Goal: Task Accomplishment & Management: Use online tool/utility

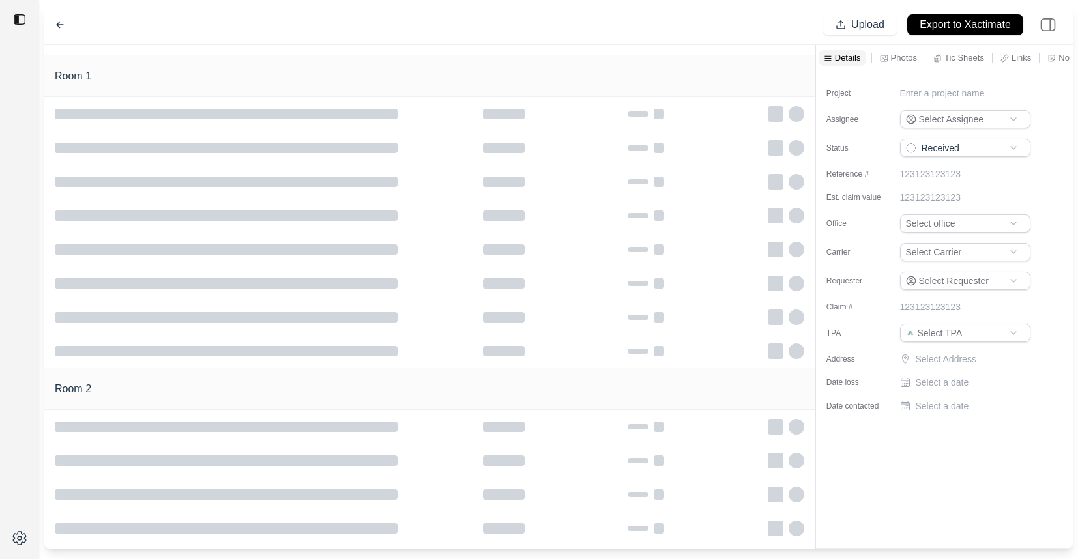
type input "**********"
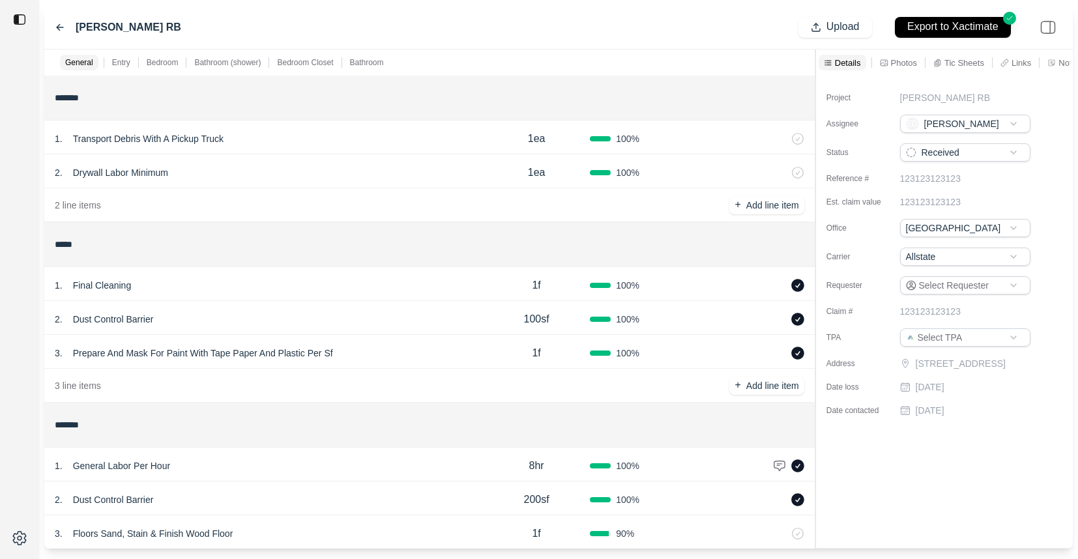
click at [310, 171] on div "2 . Drywall Labor Minimum" at bounding box center [269, 173] width 428 height 18
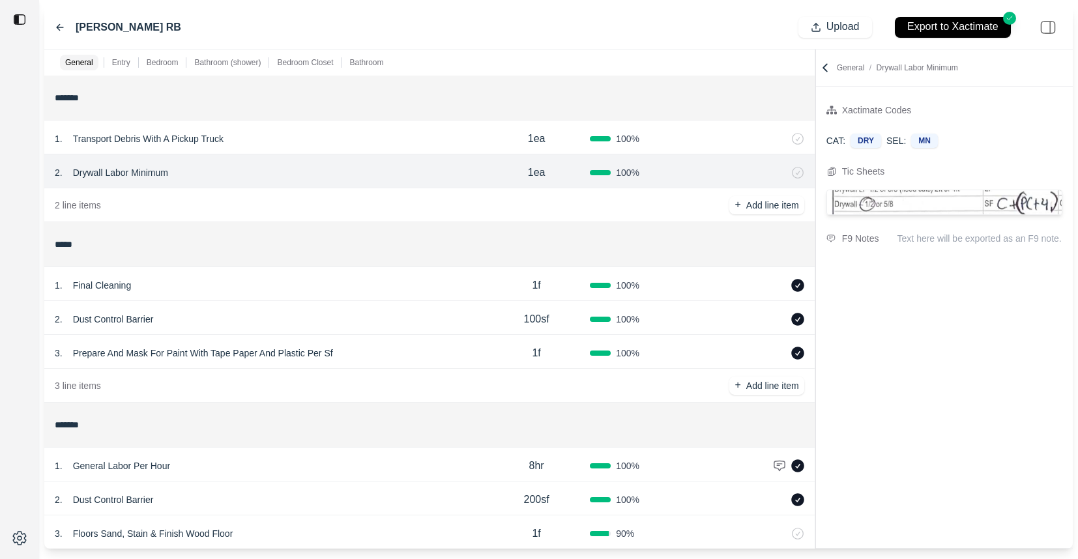
click at [353, 291] on div "1 . Final Cleaning" at bounding box center [269, 285] width 428 height 18
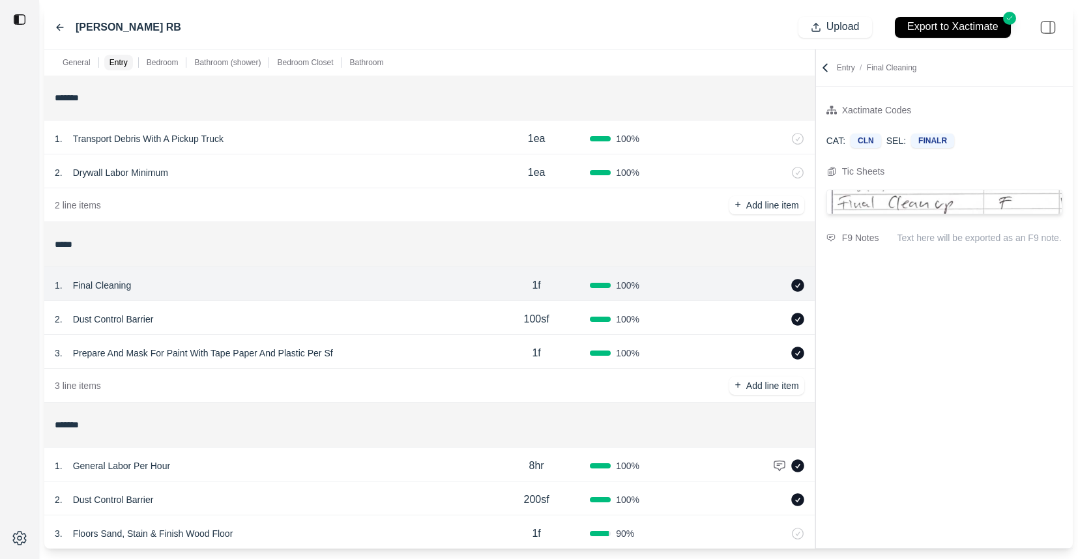
click at [373, 323] on div "2 . Dust Control Barrier" at bounding box center [269, 319] width 428 height 18
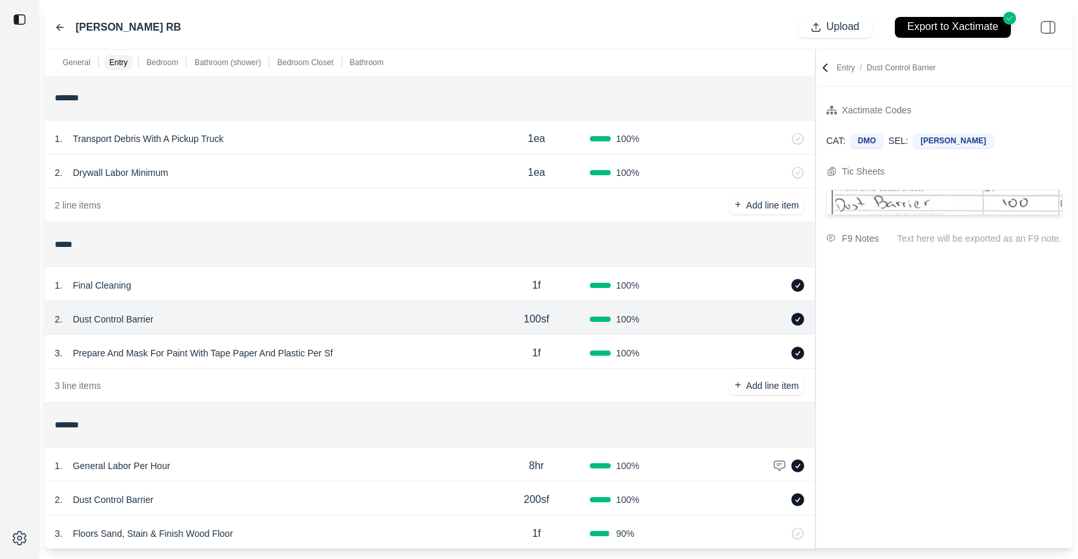
click at [395, 353] on div "3 . Prepare And Mask For Paint With Tape Paper And Plastic Per Sf" at bounding box center [269, 353] width 428 height 18
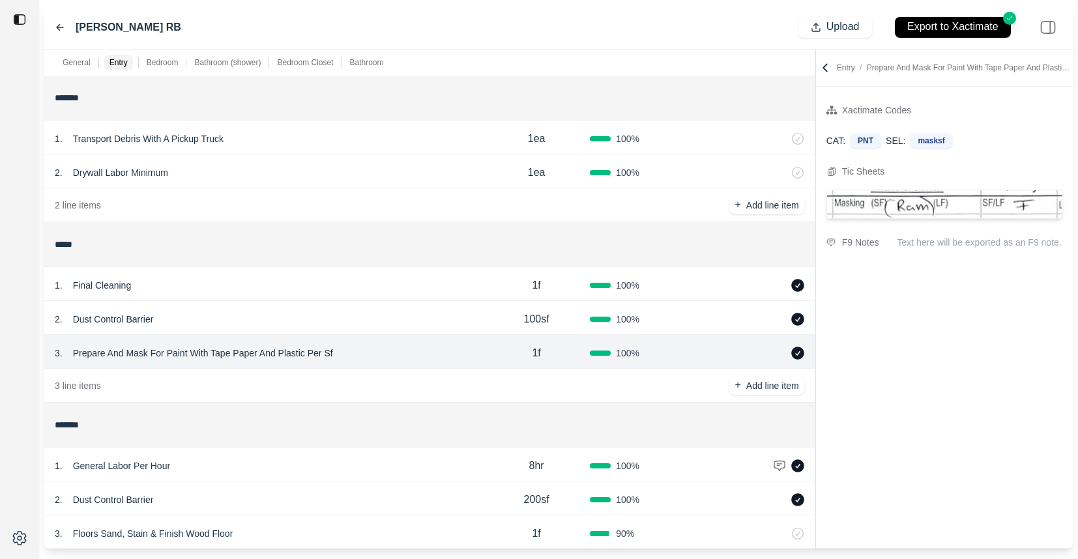
click at [117, 317] on p "Dust Control Barrier" at bounding box center [113, 319] width 91 height 18
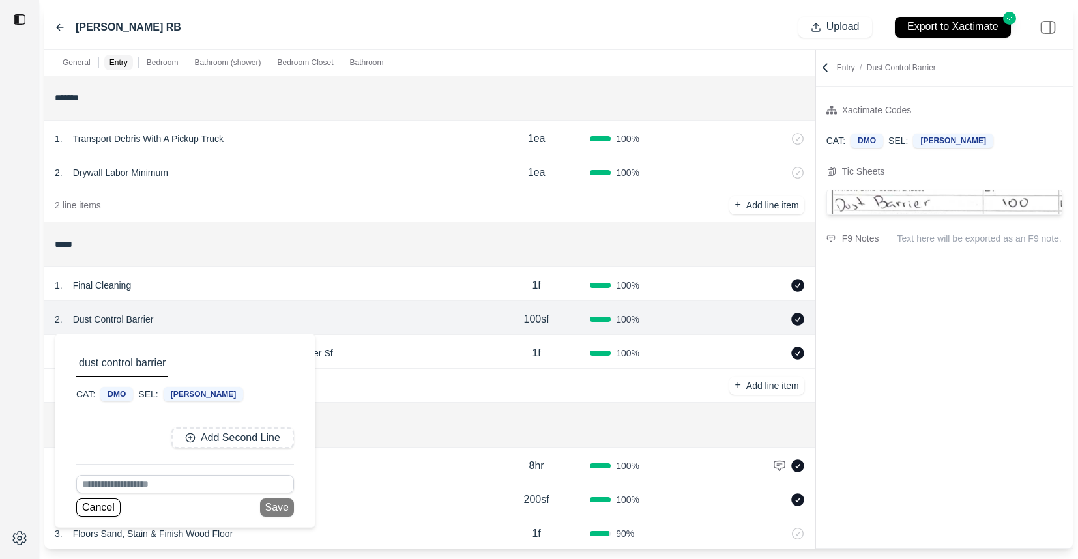
click at [17, 391] on div at bounding box center [19, 279] width 39 height 559
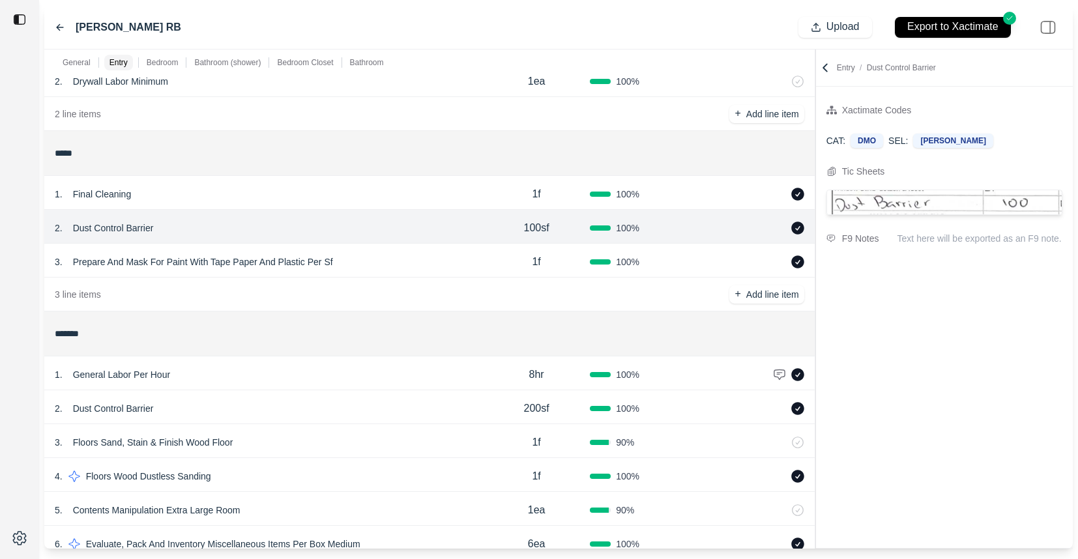
scroll to position [108, 0]
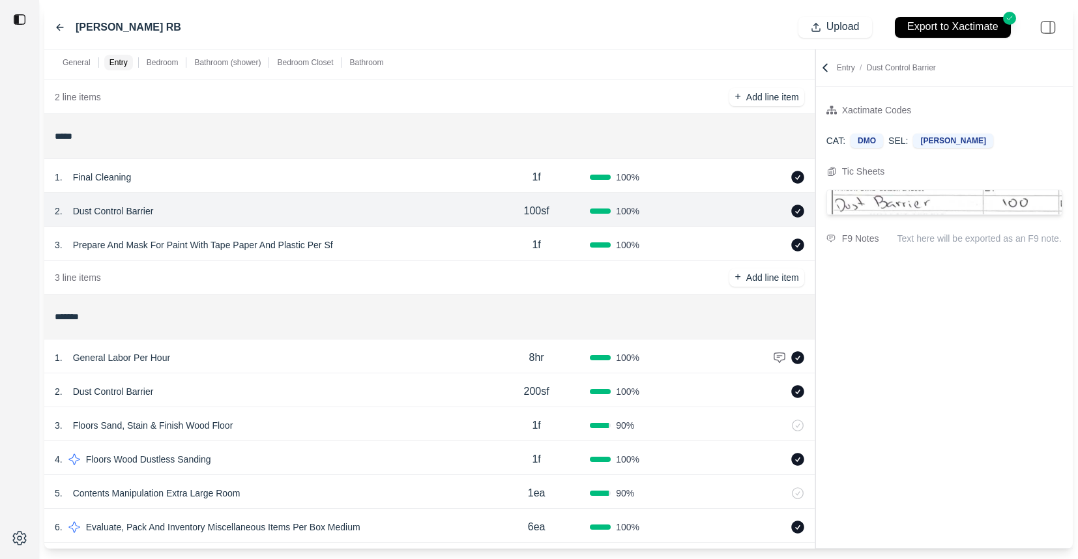
click at [328, 391] on div "2 . Dust Control Barrier" at bounding box center [269, 392] width 428 height 18
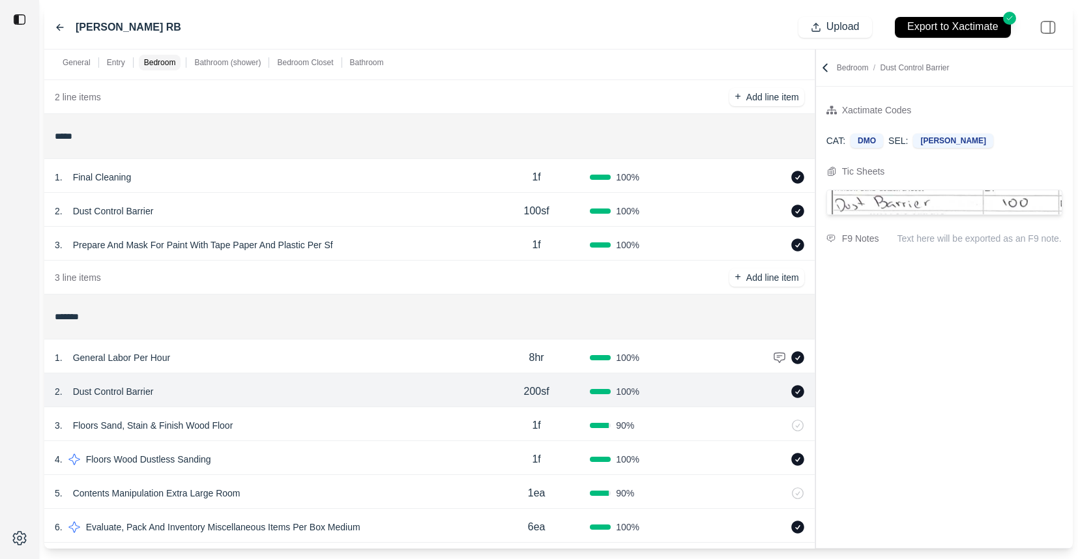
click at [331, 365] on div "1 . General Labor Per Hour" at bounding box center [269, 358] width 428 height 18
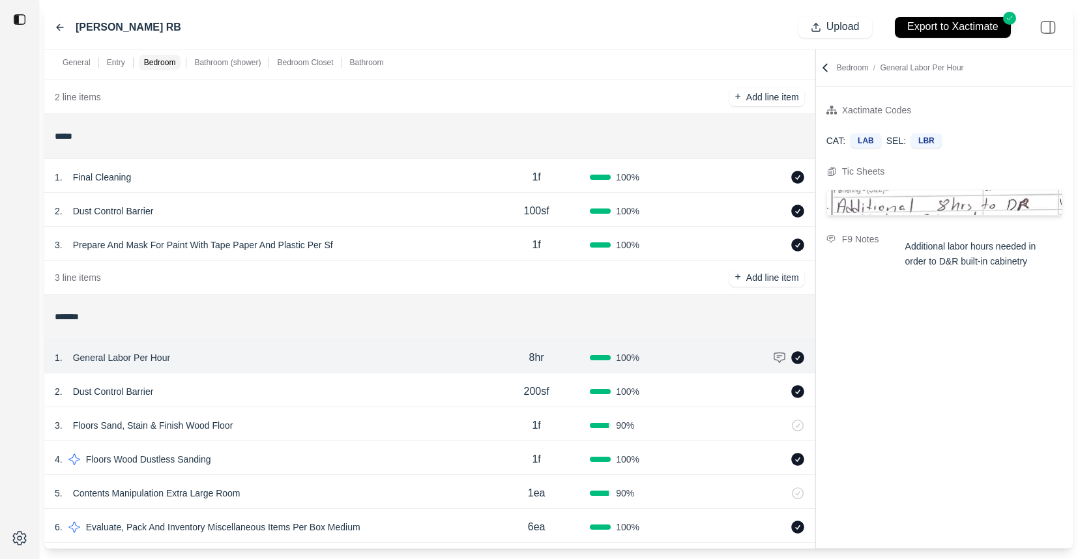
click at [310, 422] on div "3 . Floors Sand, Stain & Finish Wood Floor" at bounding box center [269, 426] width 428 height 18
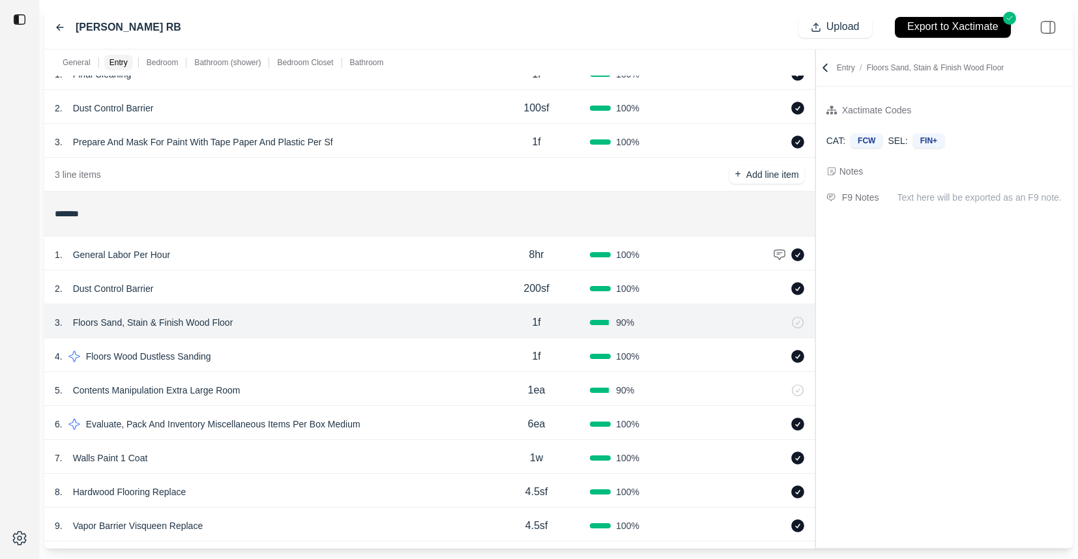
scroll to position [229, 0]
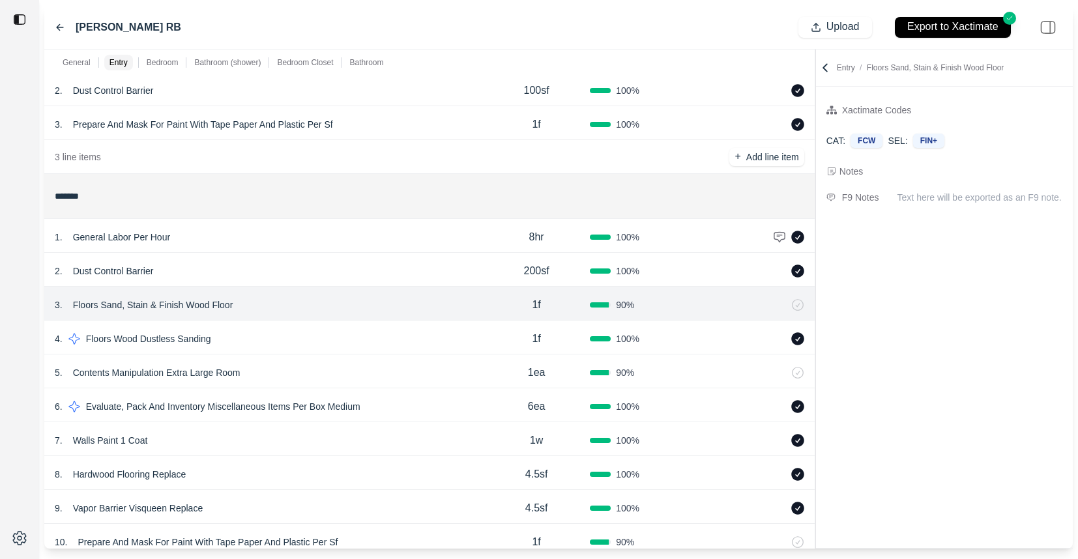
click at [322, 372] on div "5 . Contents Manipulation Extra Large Room" at bounding box center [269, 373] width 428 height 18
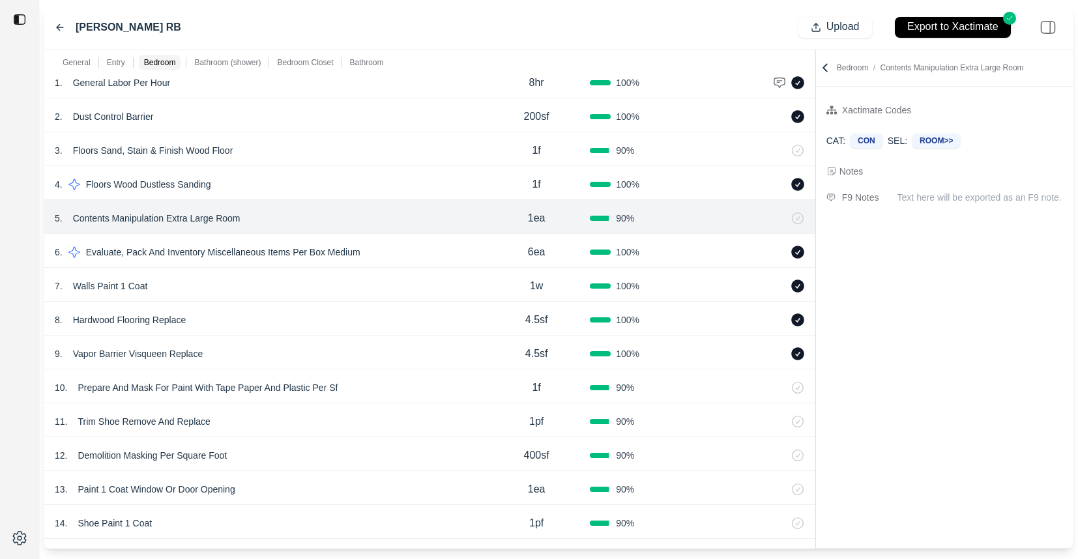
scroll to position [383, 0]
click at [331, 292] on div "7 . Walls Paint 1 Coat" at bounding box center [269, 287] width 428 height 18
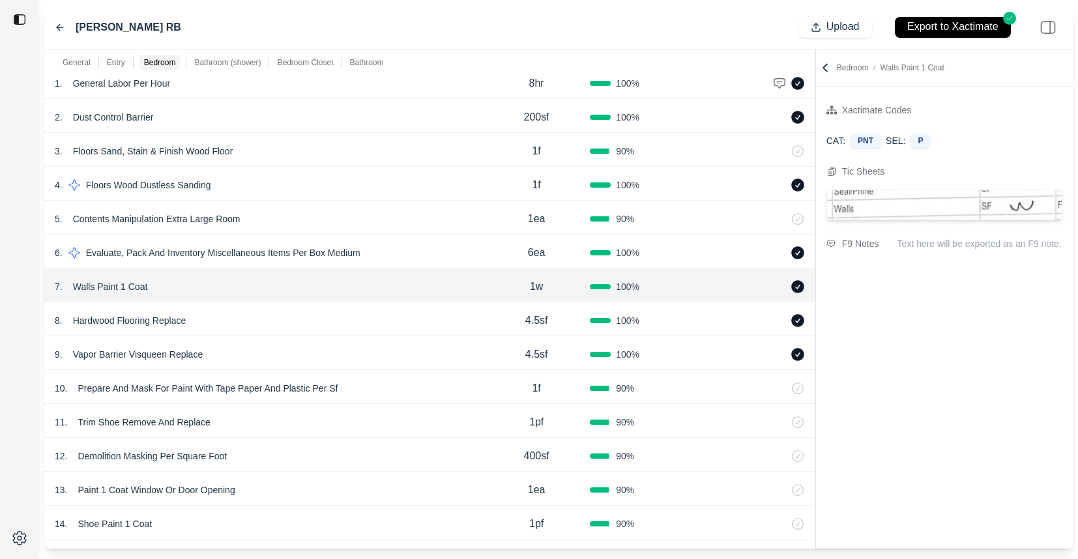
click at [356, 344] on div "9 . Vapor Barrier Visqueen Replace 4.5sf 100 %" at bounding box center [429, 353] width 771 height 34
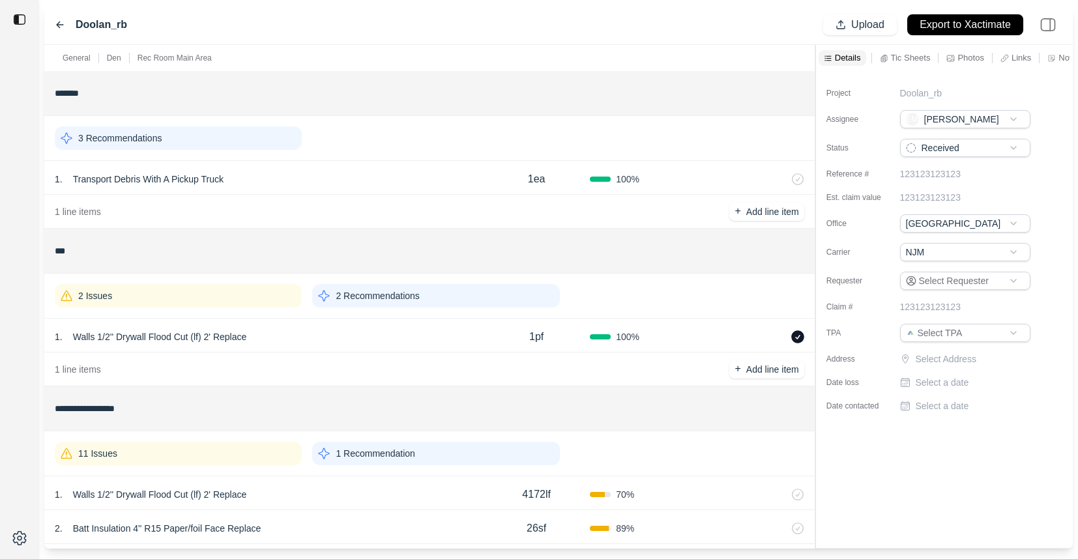
scroll to position [50, 0]
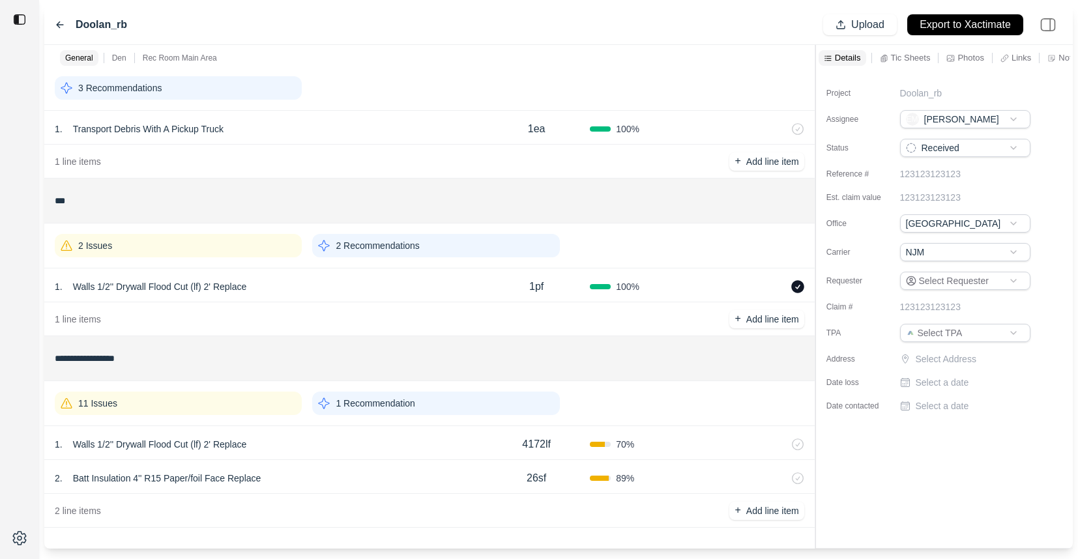
click at [385, 443] on div "1 . Walls 1/2'' Drywall Flood Cut (lf) 2' Replace" at bounding box center [269, 444] width 428 height 18
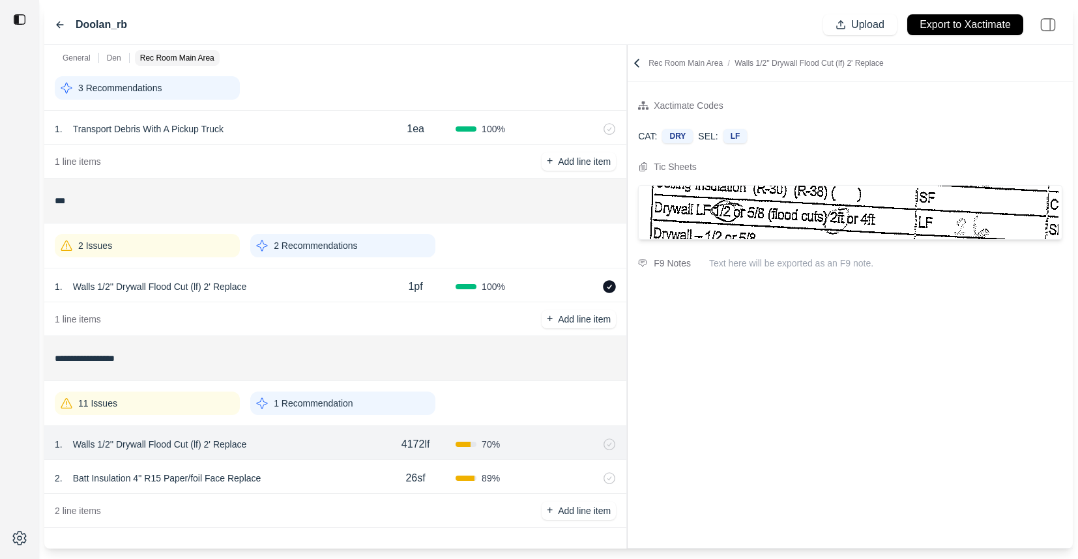
click at [623, 168] on div "**********" at bounding box center [558, 297] width 1029 height 504
click at [206, 250] on div "2 Issues" at bounding box center [147, 245] width 184 height 23
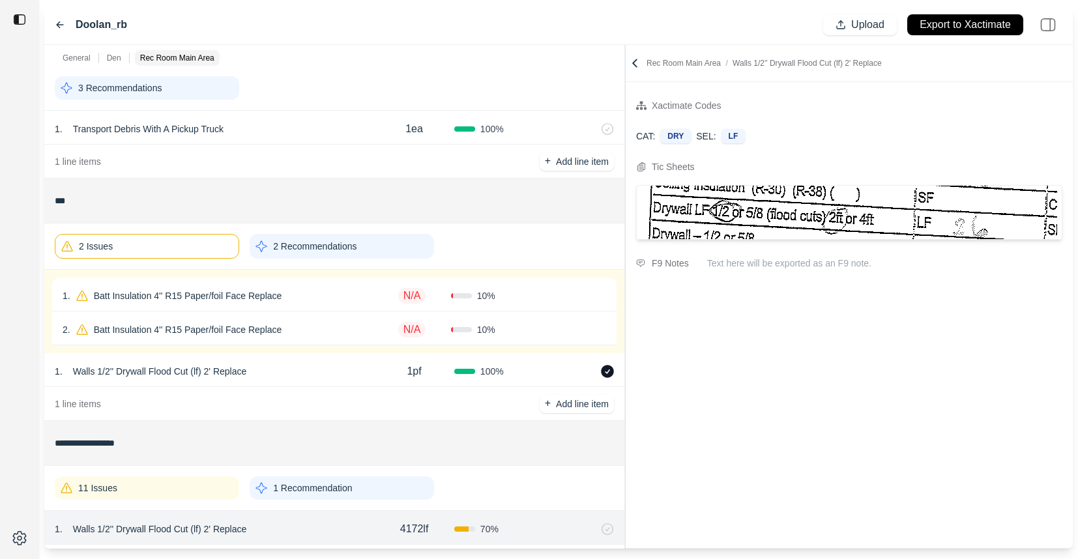
click at [331, 291] on div "1 . Batt Insulation 4'' R15 Paper/foil Face Replace" at bounding box center [218, 296] width 311 height 18
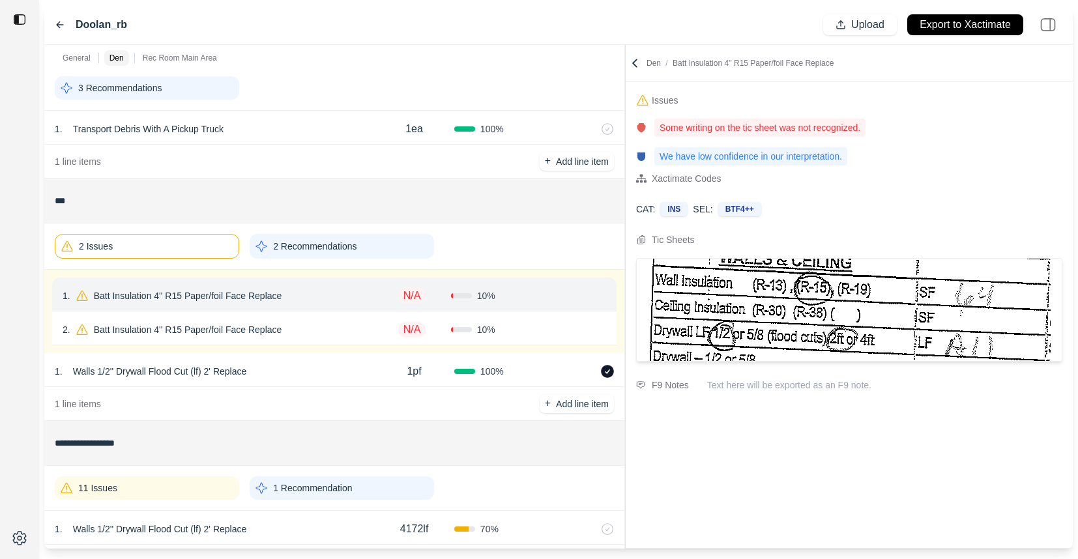
click at [319, 321] on div "2 . Batt Insulation 4'' R15 Paper/foil Face Replace" at bounding box center [218, 330] width 311 height 18
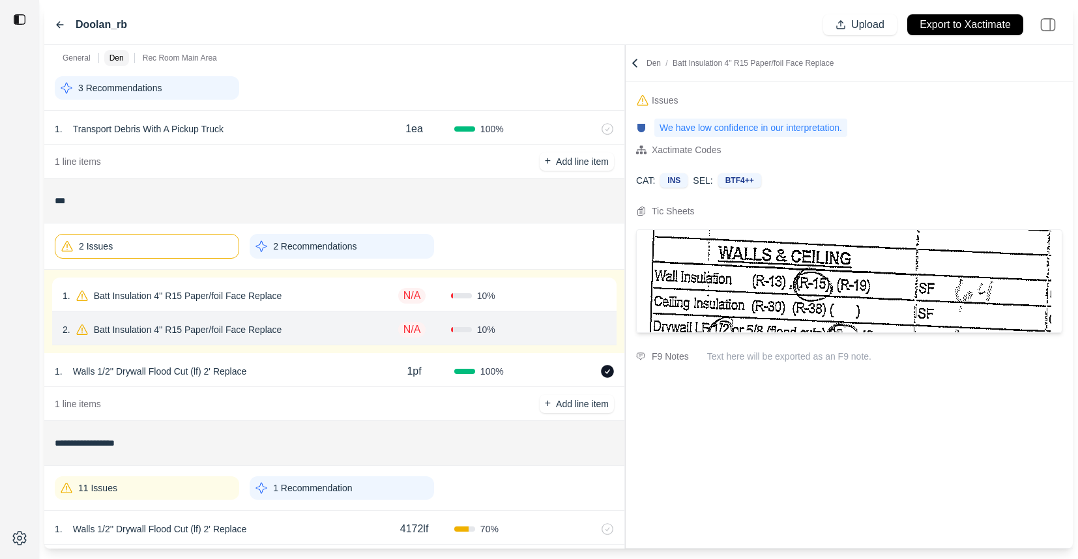
click at [213, 252] on div "2 Issues" at bounding box center [147, 246] width 184 height 25
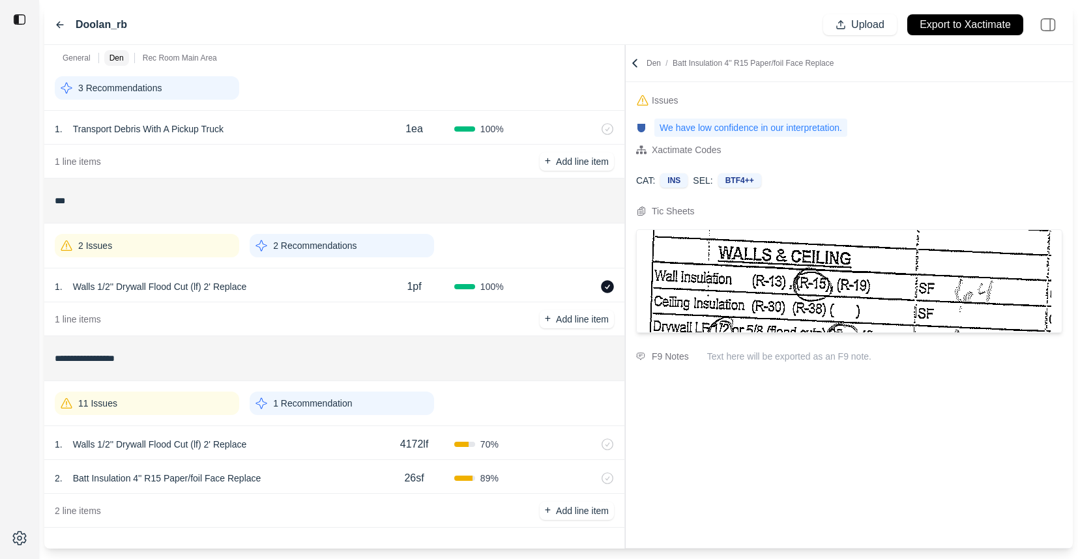
click at [190, 406] on div "11 Issues" at bounding box center [147, 403] width 184 height 23
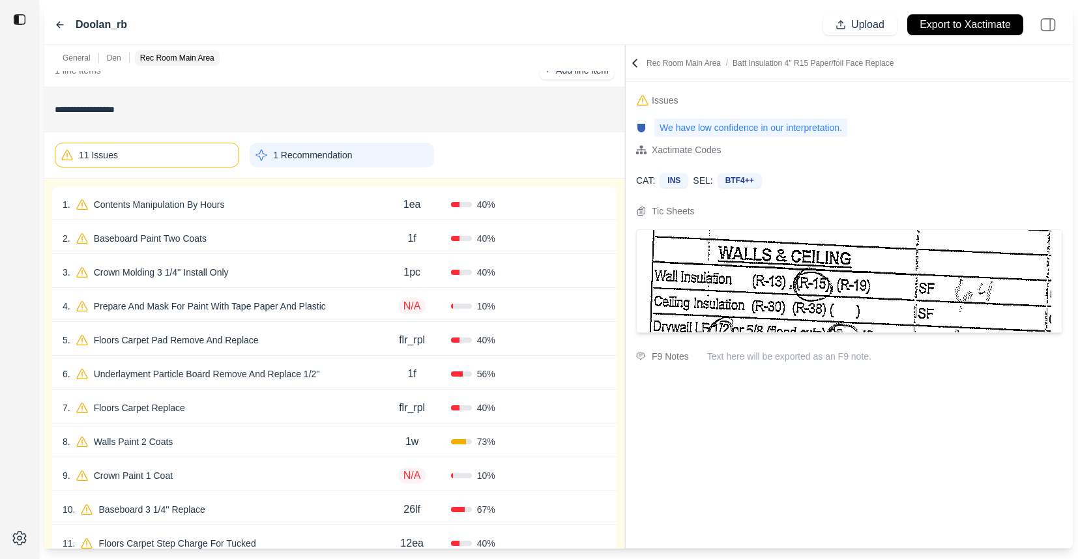
scroll to position [316, 0]
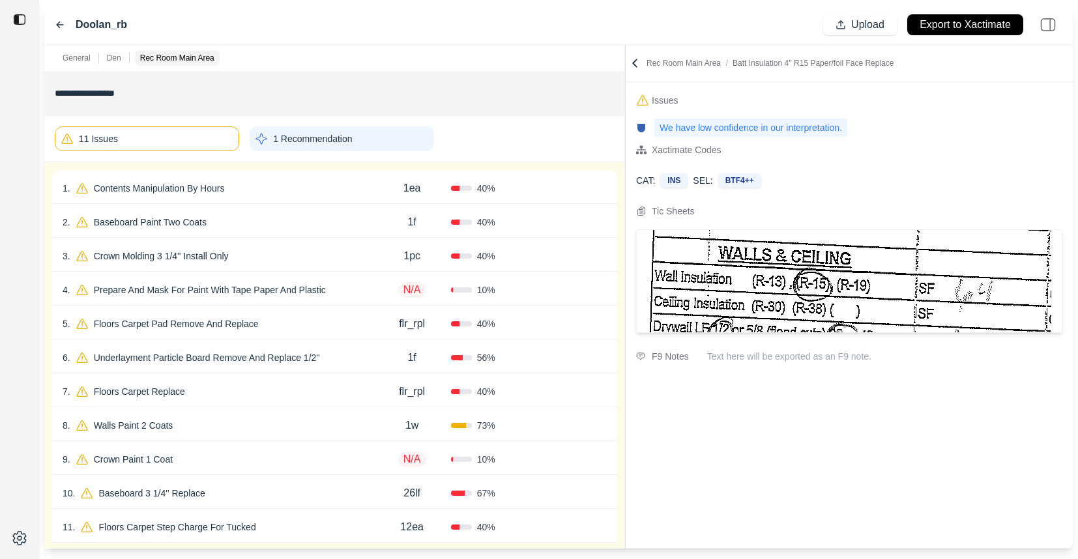
click at [363, 294] on div "4 . Prepare And Mask For Paint With Tape Paper And Plastic" at bounding box center [218, 290] width 311 height 18
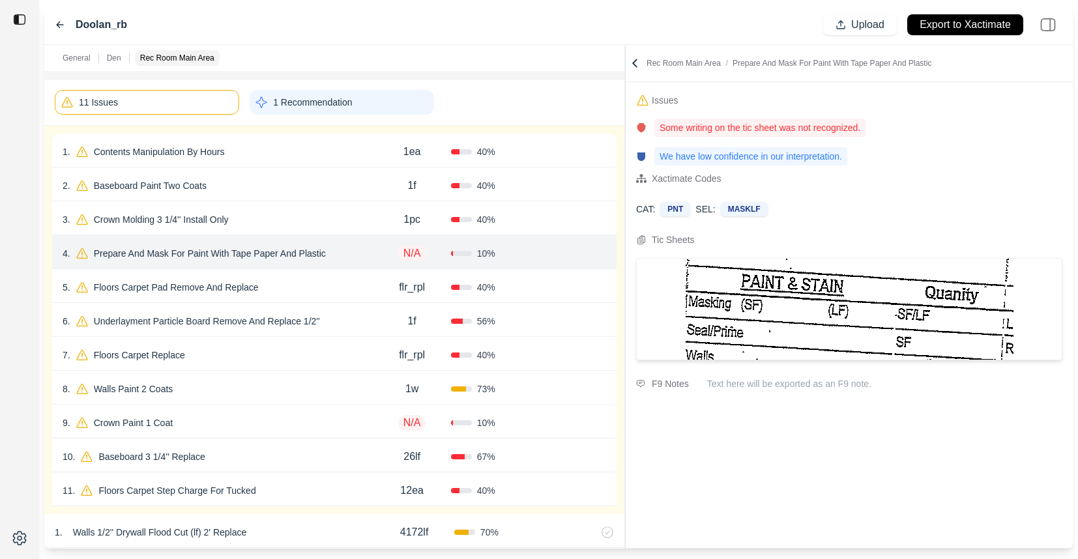
scroll to position [357, 0]
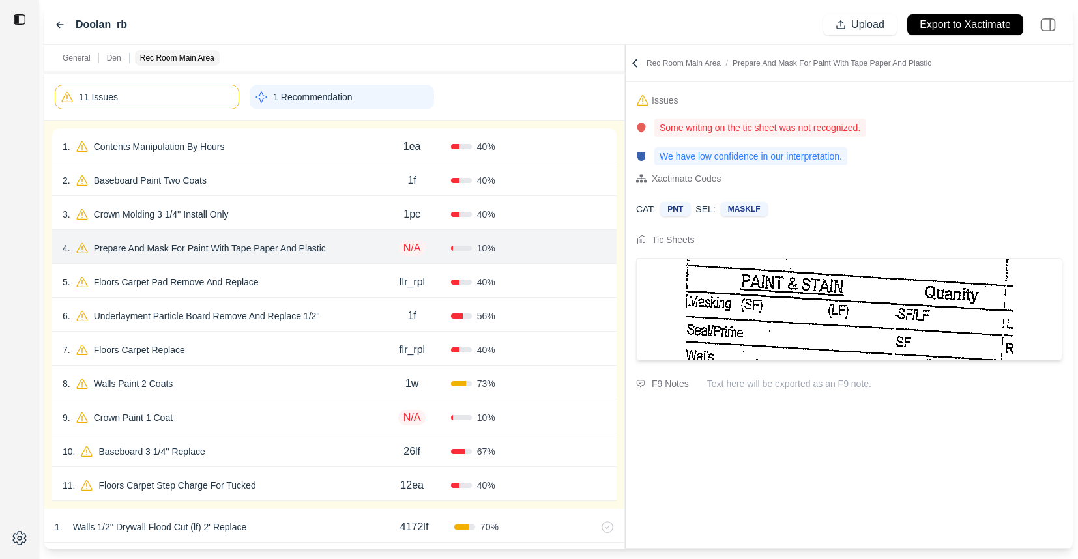
click at [313, 476] on div "11 . Floors Carpet Step Charge For Tucked 12ea 40 % Confirm" at bounding box center [334, 484] width 565 height 34
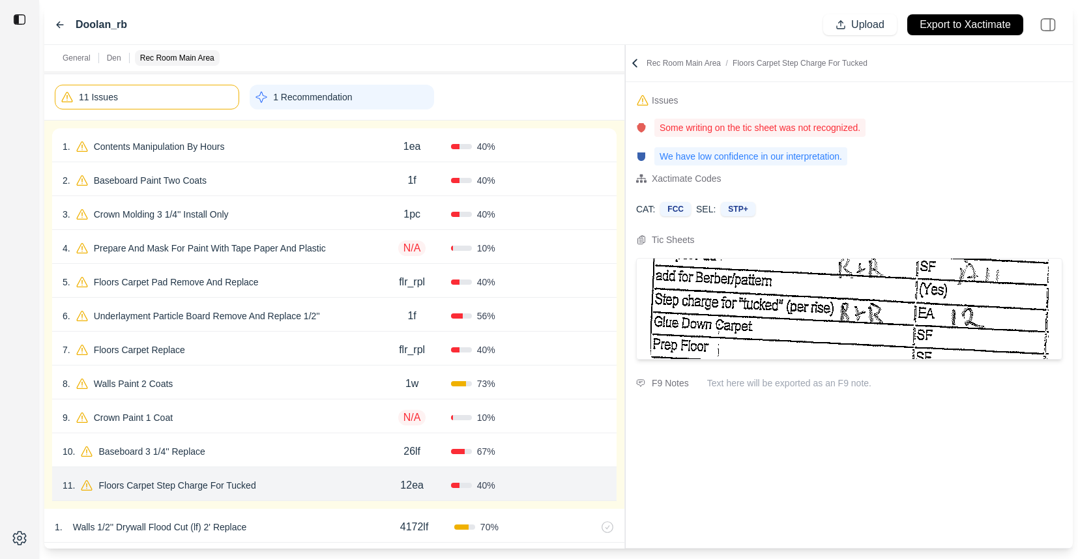
click at [313, 445] on div "10 . Baseboard 3 1/4'' Replace" at bounding box center [218, 452] width 311 height 18
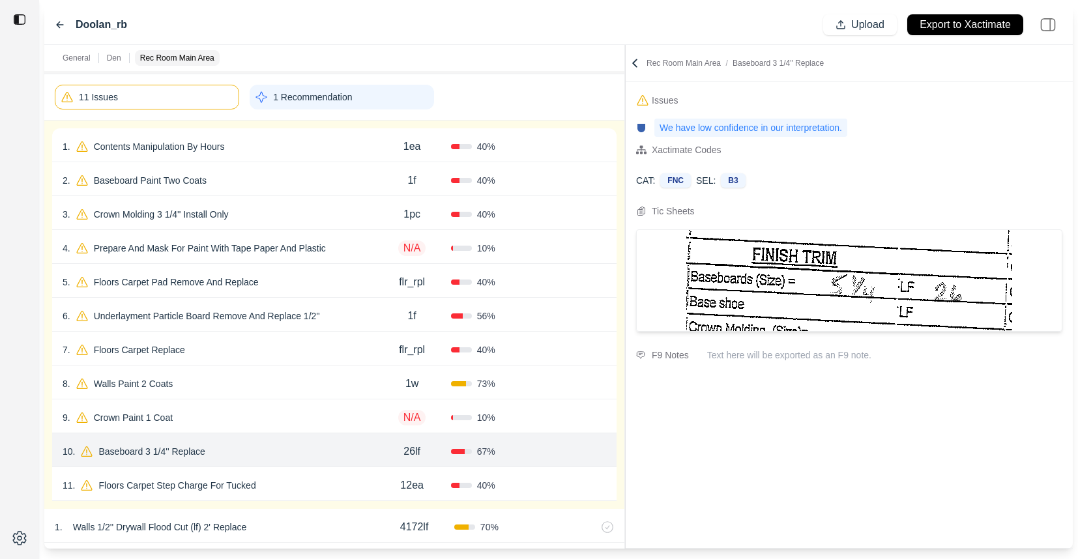
click at [307, 417] on div "9 . Crown Paint 1 Coat" at bounding box center [218, 418] width 311 height 18
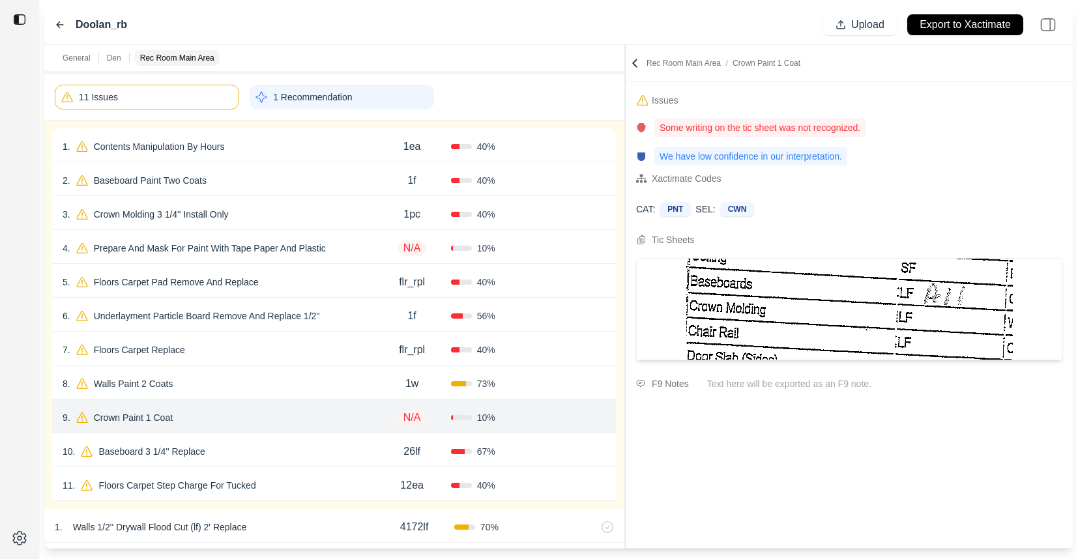
click at [307, 387] on div "8 . Walls Paint 2 Coats" at bounding box center [218, 384] width 311 height 18
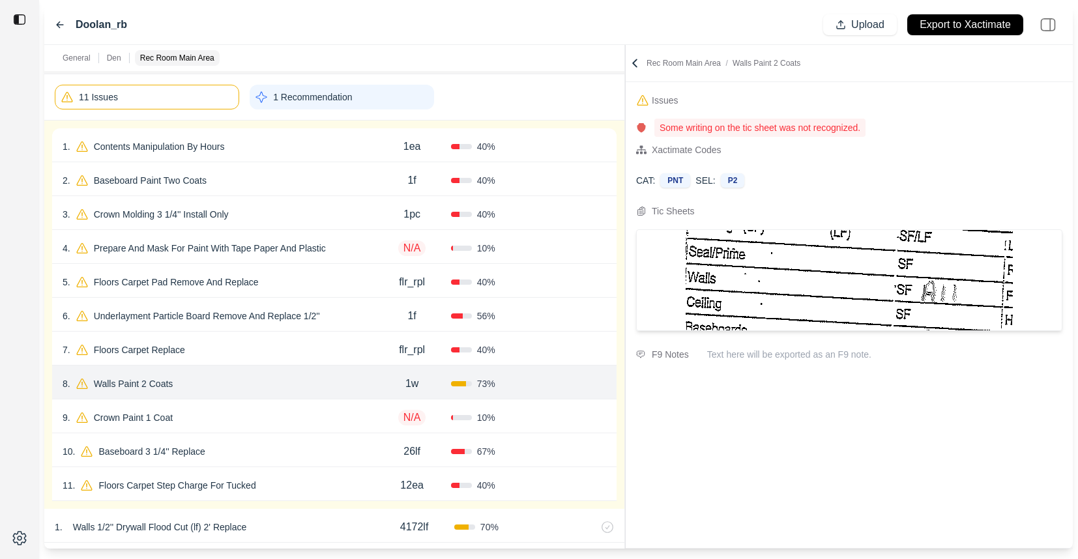
click at [310, 351] on div "7 . Floors Carpet Replace" at bounding box center [218, 350] width 311 height 18
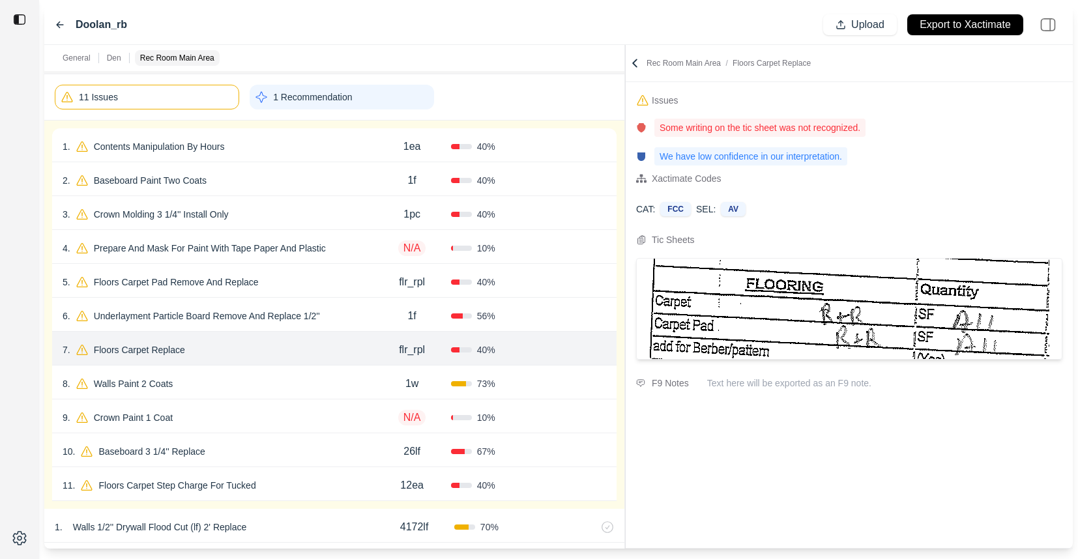
click at [360, 314] on div "6 . Underlayment Particle Board Remove And Replace 1/2''" at bounding box center [218, 316] width 311 height 18
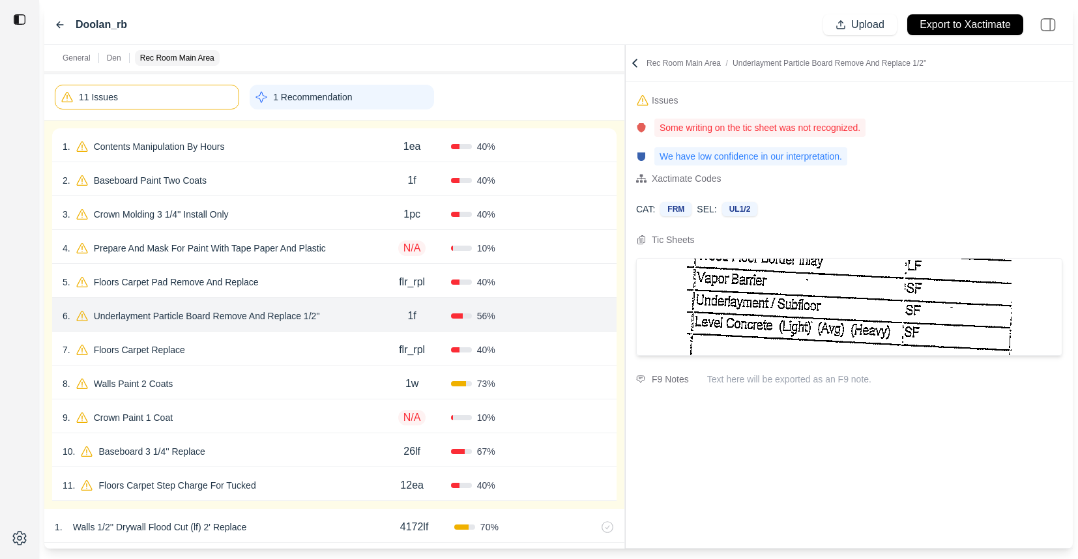
click at [332, 285] on div "5 . Floors Carpet Pad Remove And Replace" at bounding box center [218, 282] width 311 height 18
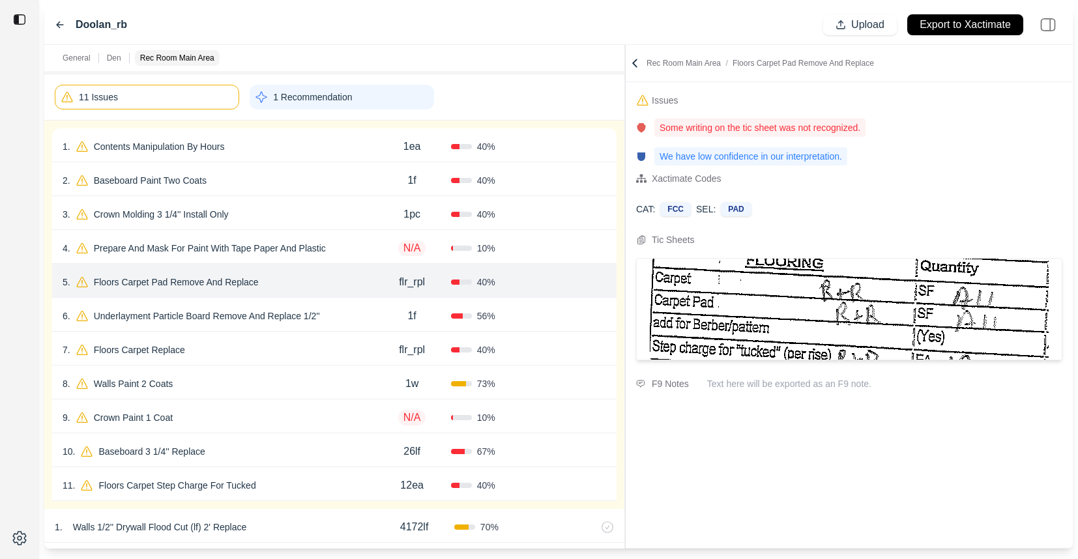
click at [357, 247] on div "4 . Prepare And Mask For Paint With Tape Paper And Plastic" at bounding box center [218, 248] width 311 height 18
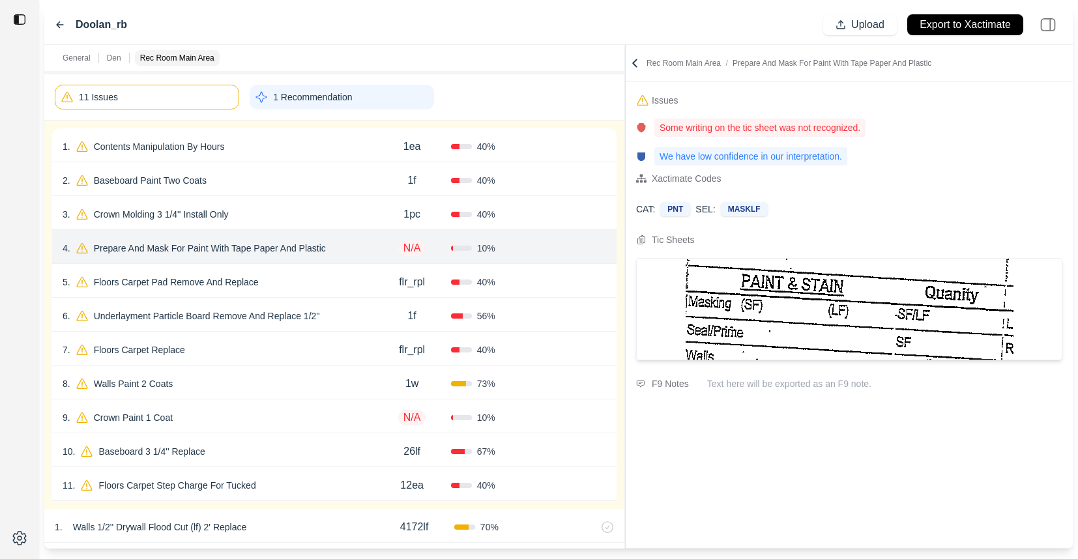
click at [318, 218] on div "3 . Crown Molding 3 1/4'' Install Only" at bounding box center [218, 214] width 311 height 18
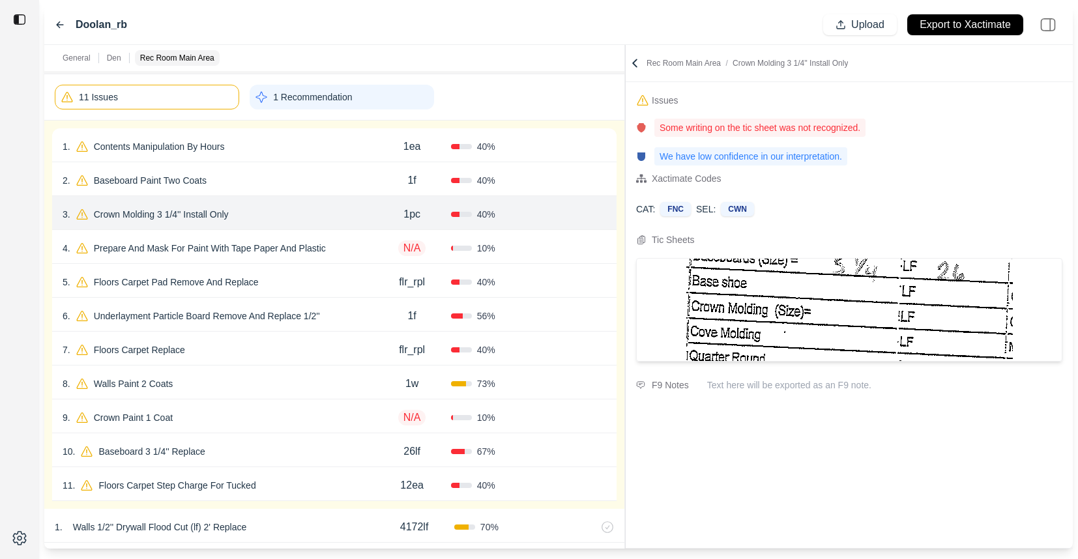
click at [319, 184] on div "2 . Baseboard Paint Two Coats" at bounding box center [218, 180] width 311 height 18
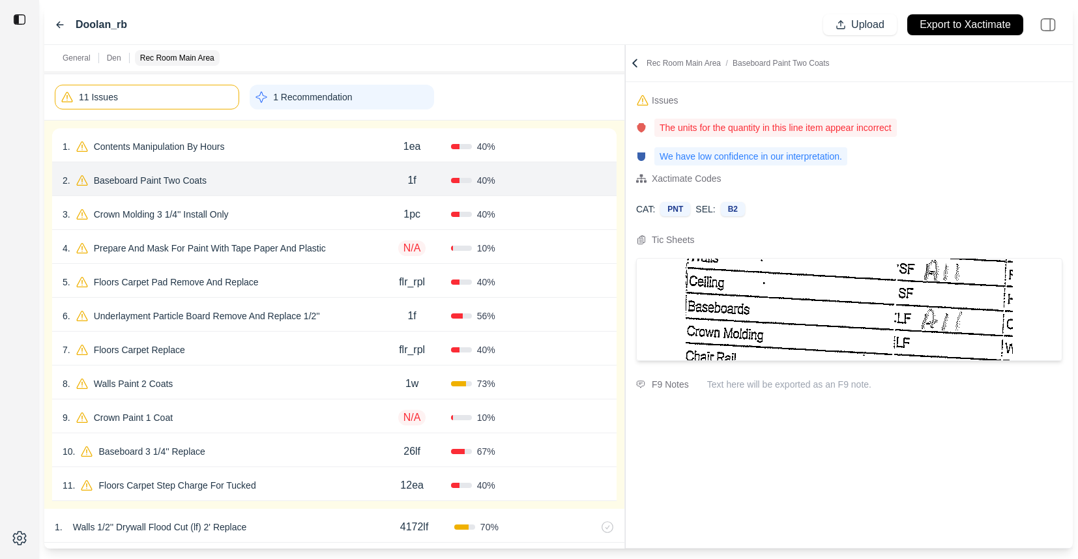
click at [318, 151] on div "1 . Contents Manipulation By Hours" at bounding box center [218, 147] width 311 height 18
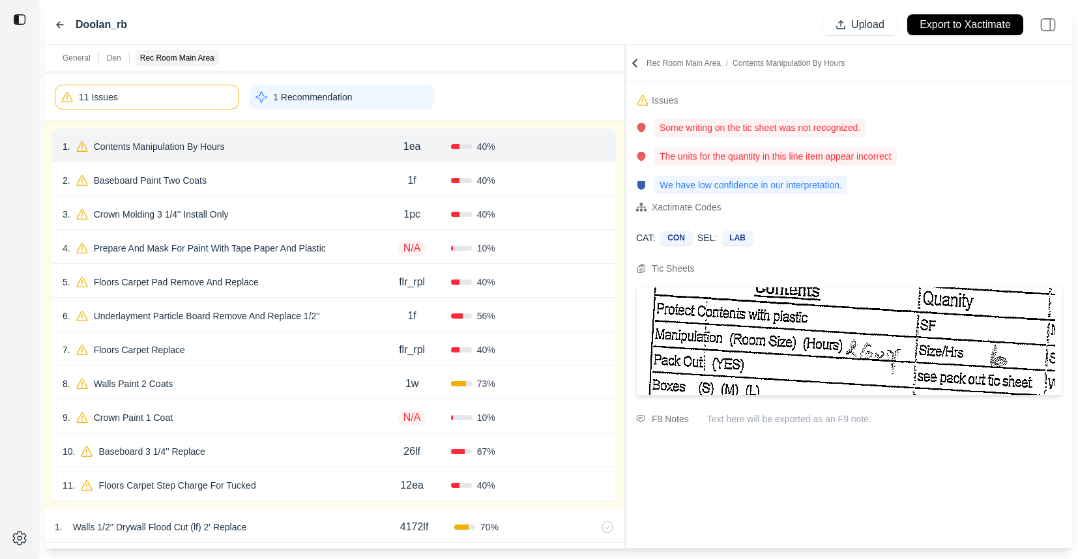
click at [200, 102] on div "11 Issues" at bounding box center [147, 97] width 184 height 25
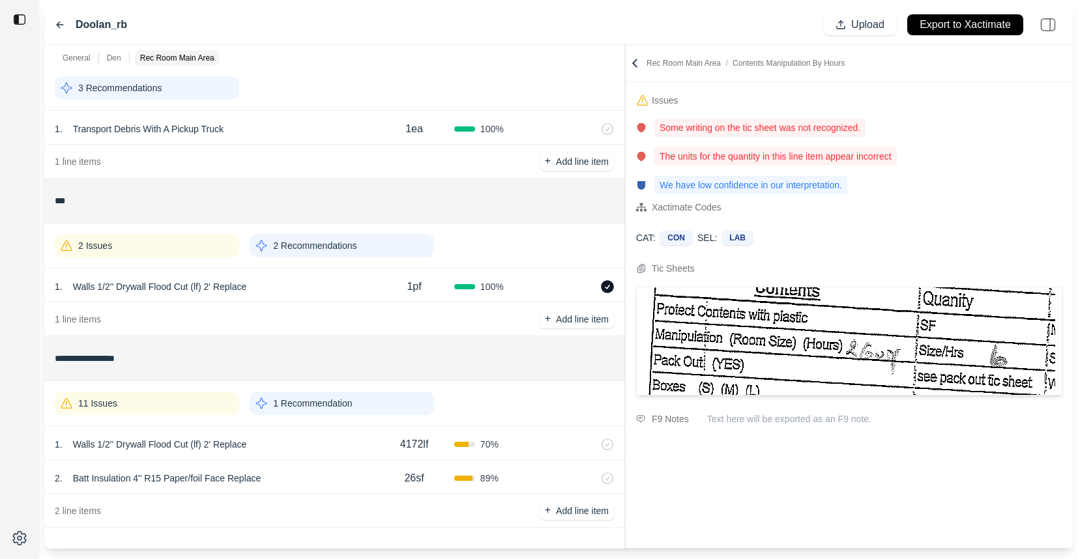
scroll to position [50, 0]
click at [198, 399] on div "11 Issues" at bounding box center [147, 403] width 184 height 23
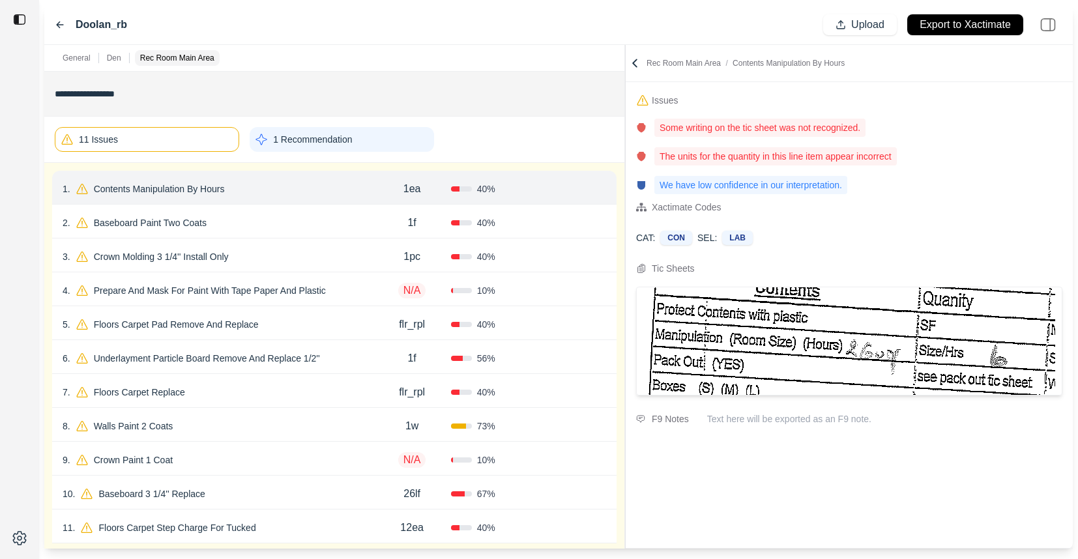
scroll to position [319, 0]
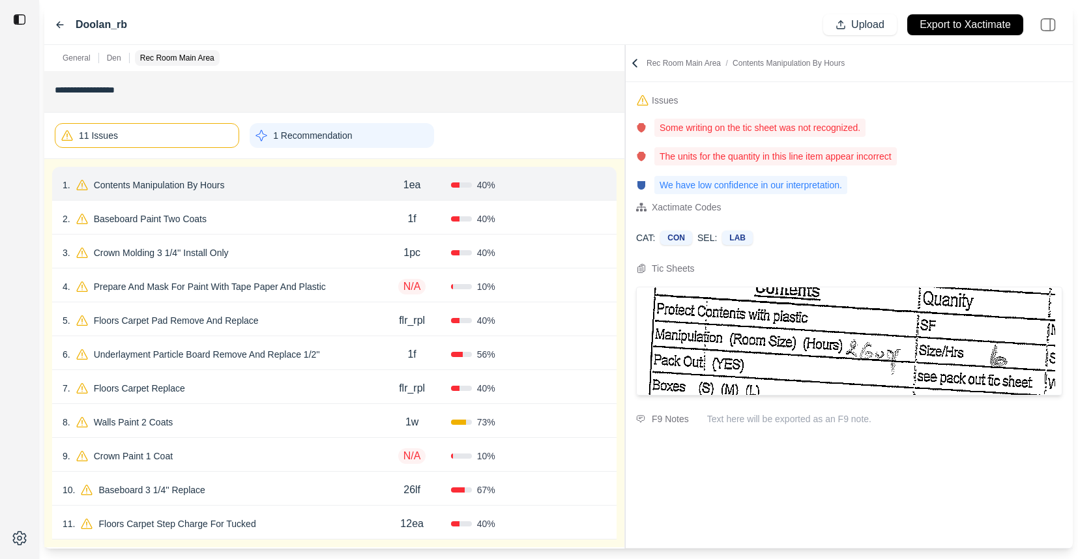
click at [252, 222] on div "2 . Baseboard Paint Two Coats" at bounding box center [218, 219] width 311 height 18
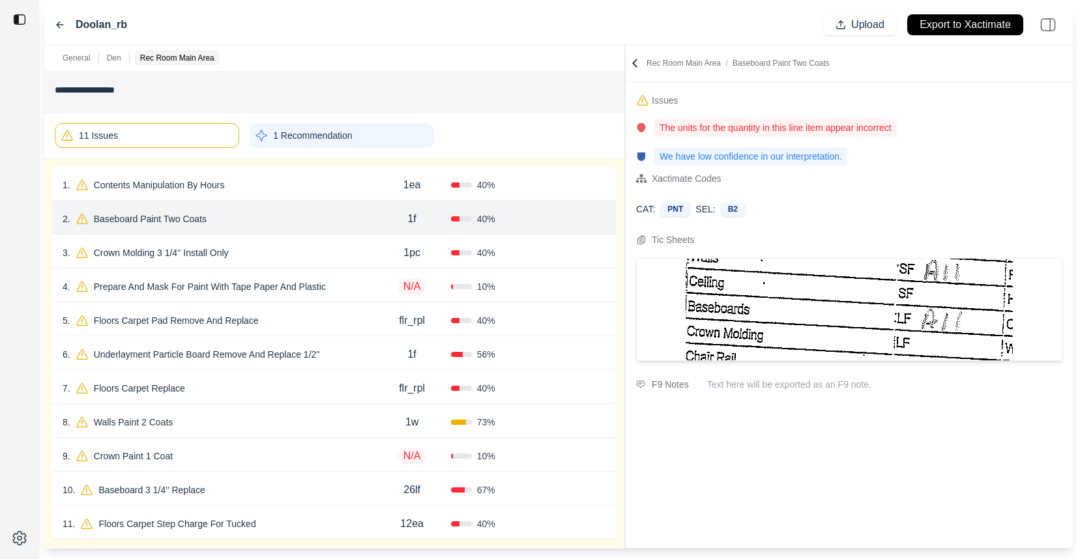
click at [333, 252] on div "3 . Crown Molding 3 1/4'' Install Only" at bounding box center [218, 253] width 311 height 18
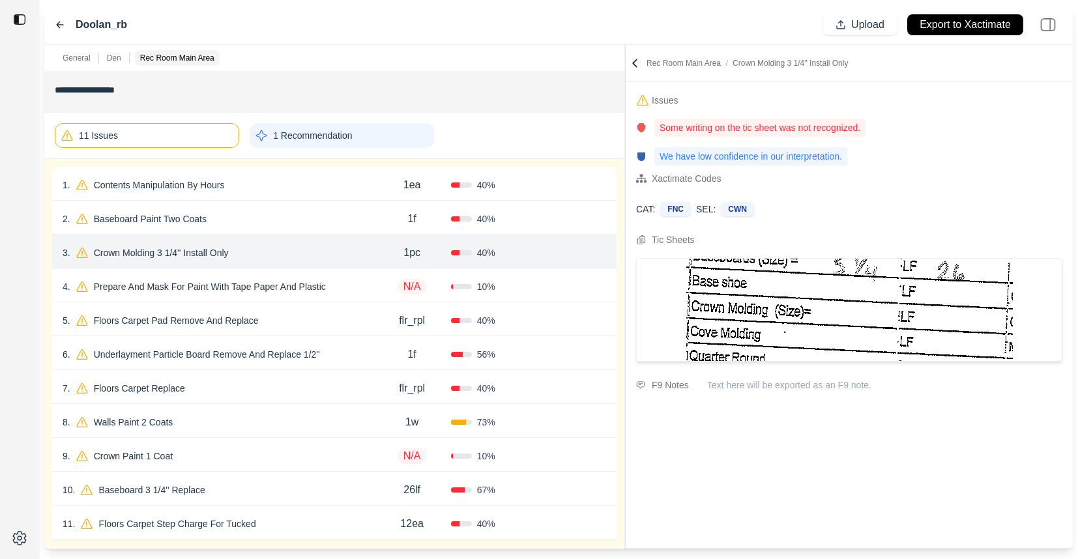
click at [351, 284] on div "4 . Prepare And Mask For Paint With Tape Paper And Plastic" at bounding box center [218, 287] width 311 height 18
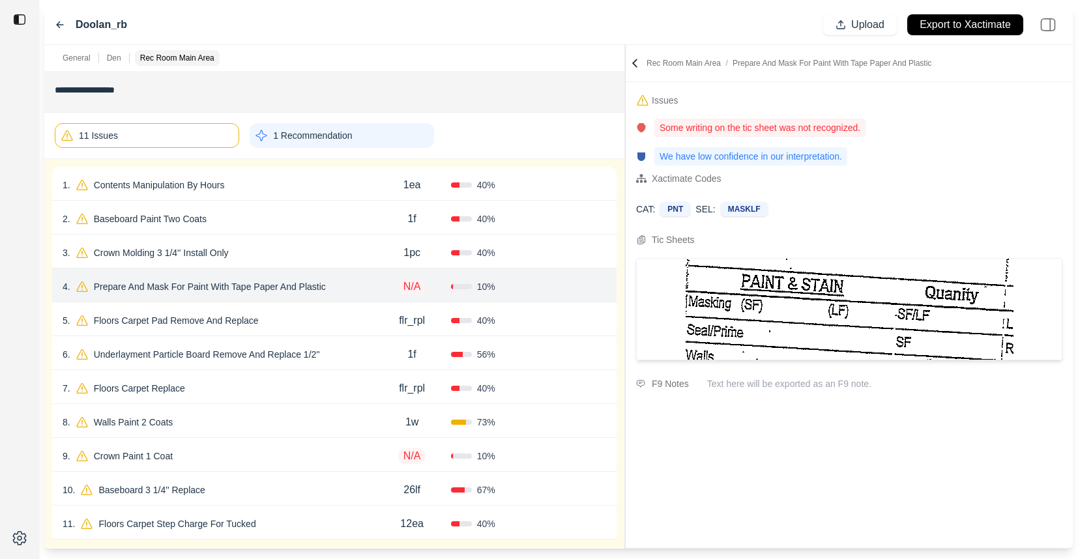
click at [310, 312] on div "5 . Floors Carpet Pad Remove And Replace" at bounding box center [218, 321] width 311 height 18
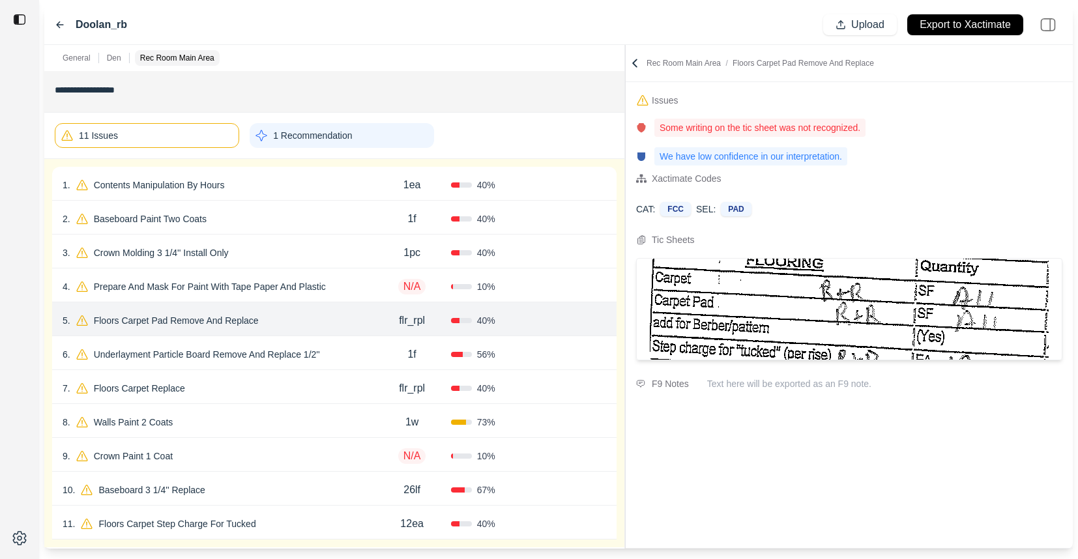
click at [355, 353] on div "6 . Underlayment Particle Board Remove And Replace 1/2''" at bounding box center [218, 355] width 311 height 18
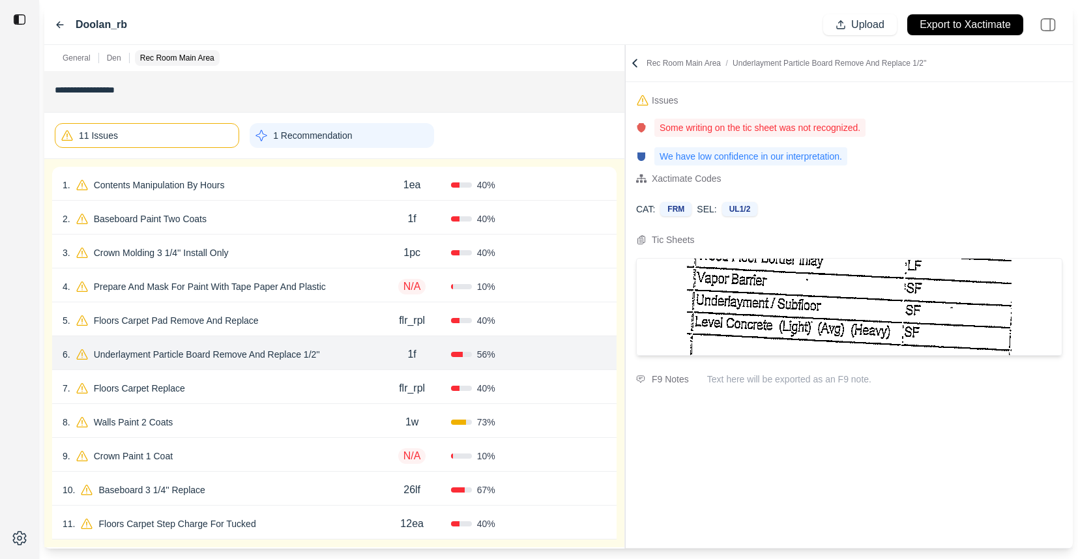
click at [292, 384] on div "7 . Floors Carpet Replace" at bounding box center [218, 388] width 311 height 18
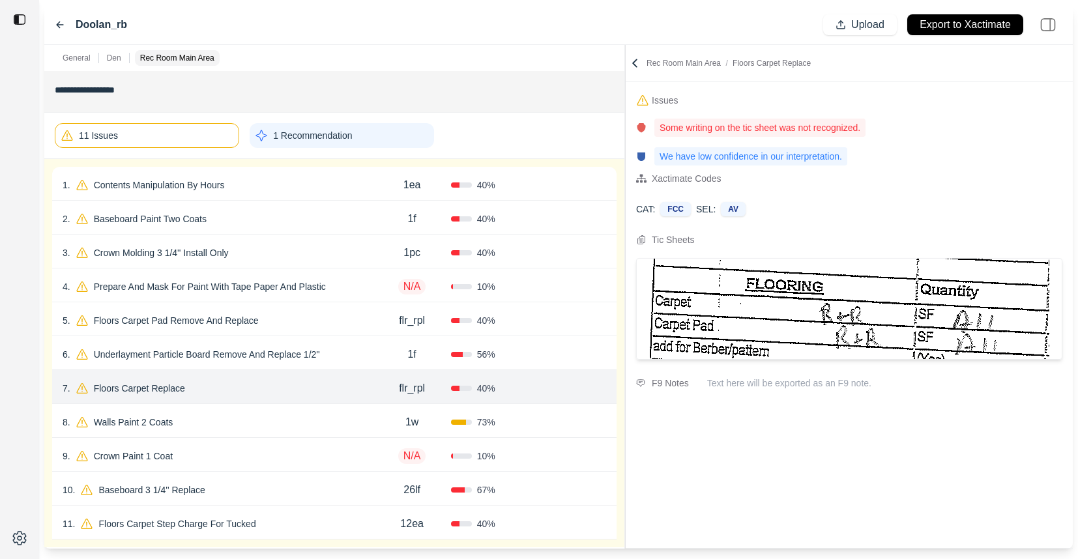
click at [284, 415] on div "8 . Walls Paint 2 Coats" at bounding box center [218, 422] width 311 height 18
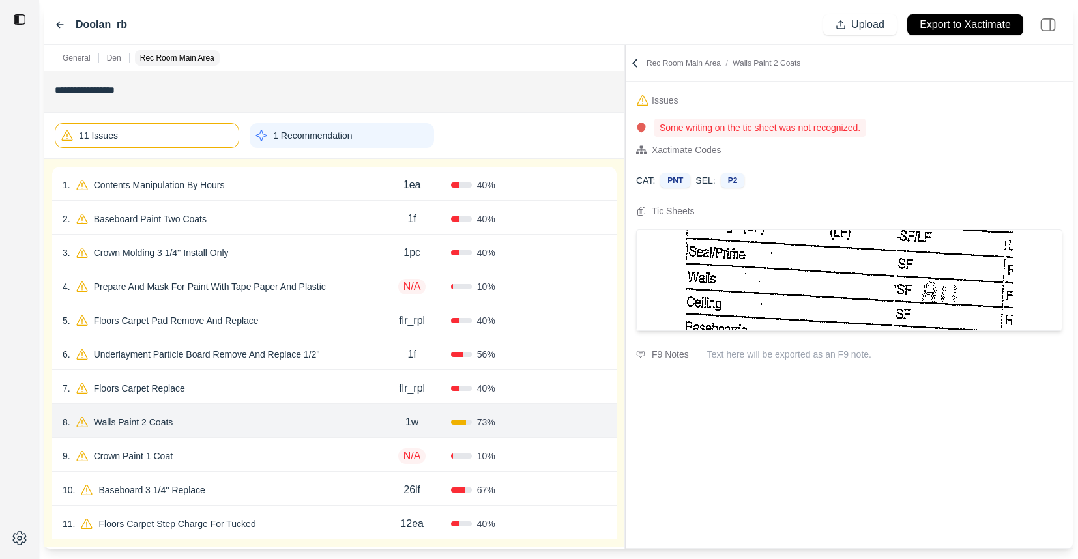
click at [284, 452] on div "9 . Crown Paint 1 Coat" at bounding box center [218, 456] width 311 height 18
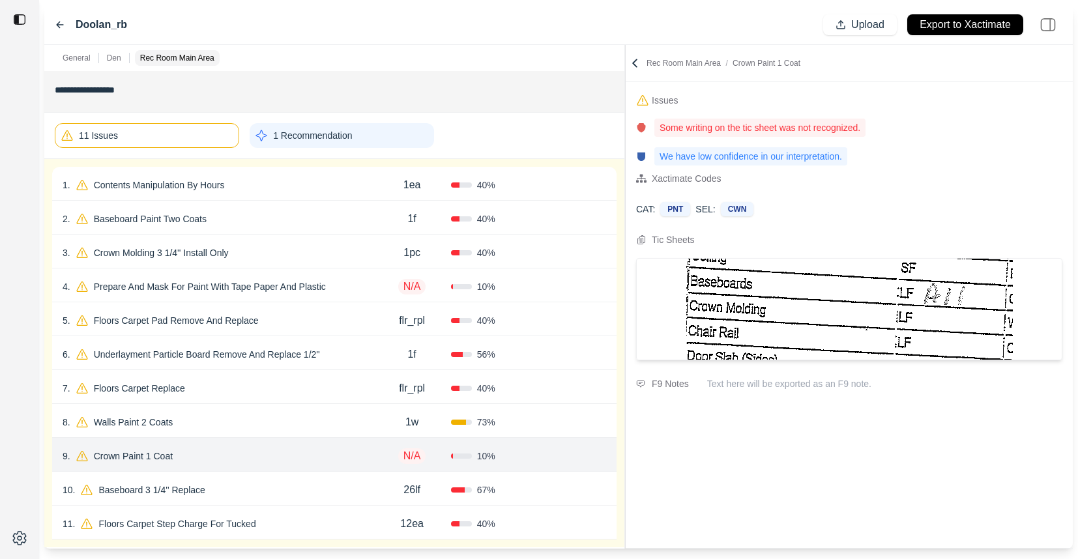
click at [287, 480] on div "10 . Baseboard 3 1/4'' Replace 26lf 67 % Confirm" at bounding box center [334, 489] width 565 height 34
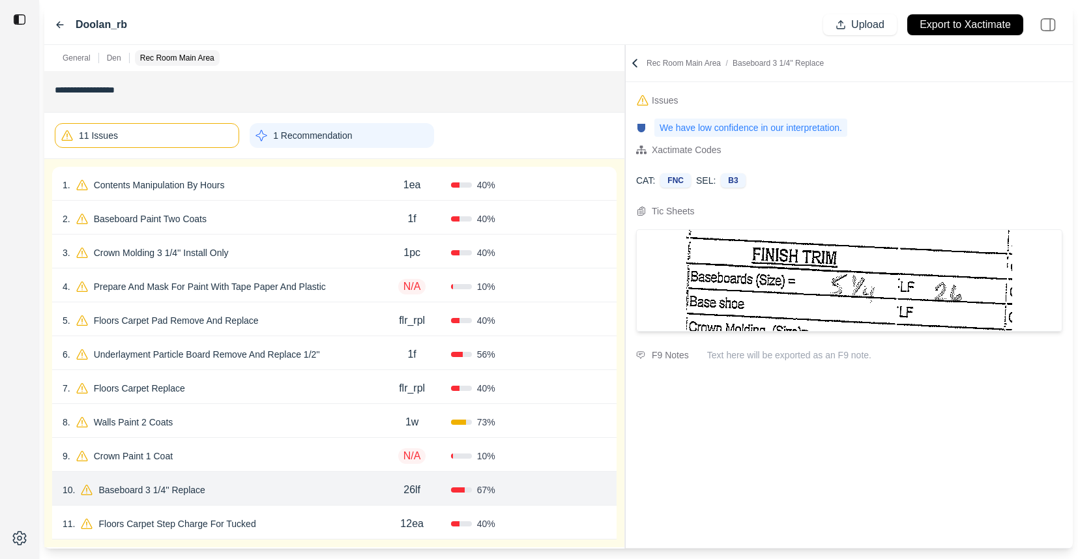
click at [287, 500] on div "10 . Baseboard 3 1/4'' Replace 26lf 67 % Confirm" at bounding box center [334, 489] width 565 height 34
click at [166, 134] on div "11 Issues" at bounding box center [147, 135] width 184 height 25
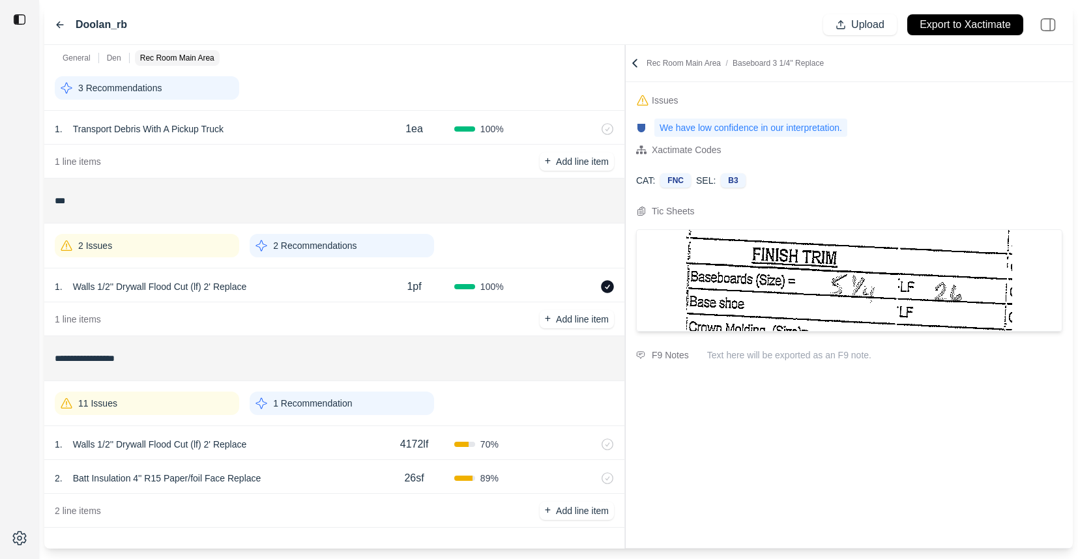
scroll to position [50, 0]
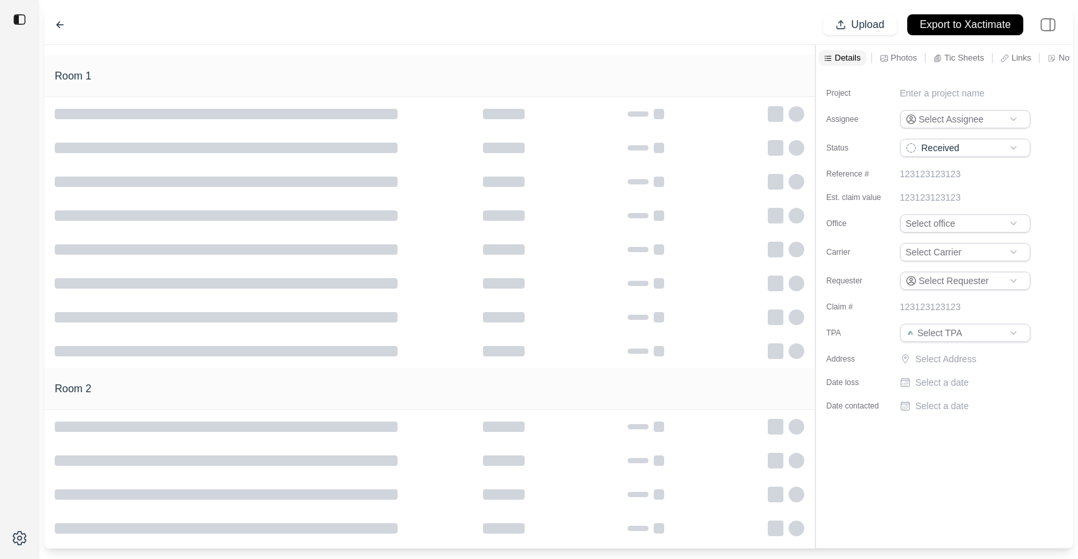
type input "**********"
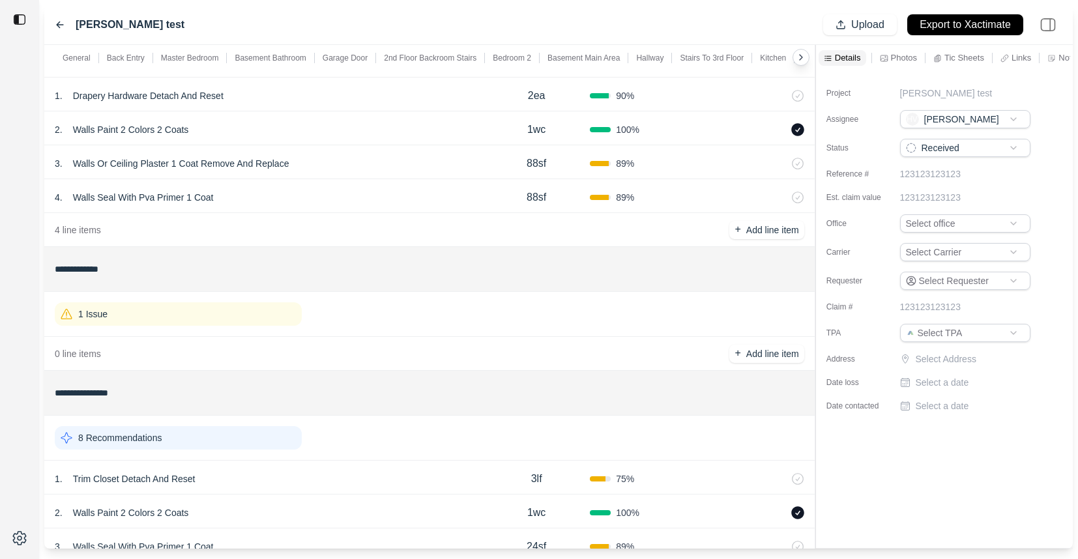
scroll to position [4207, 0]
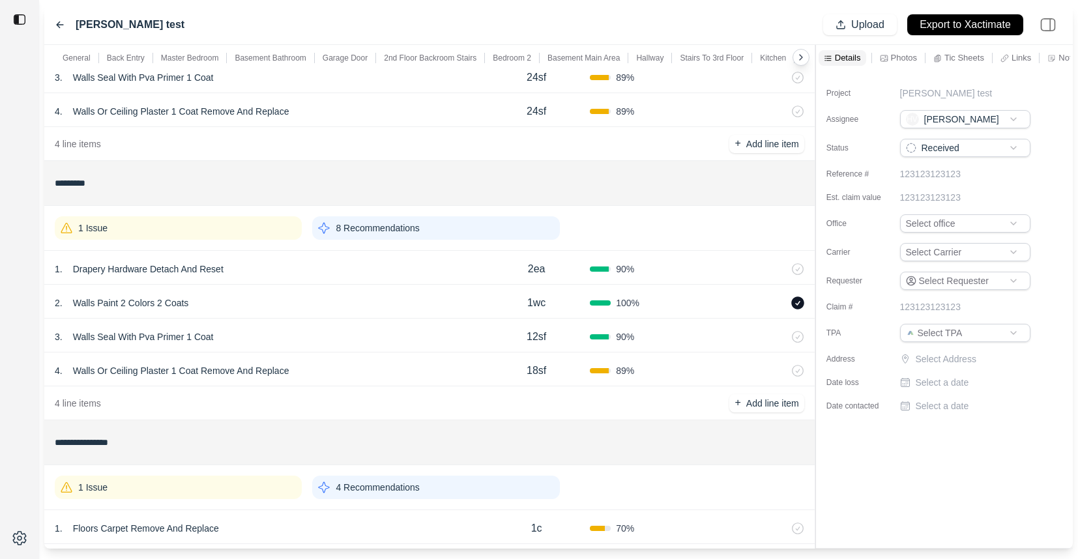
click at [233, 238] on div "1 Issue" at bounding box center [178, 227] width 247 height 23
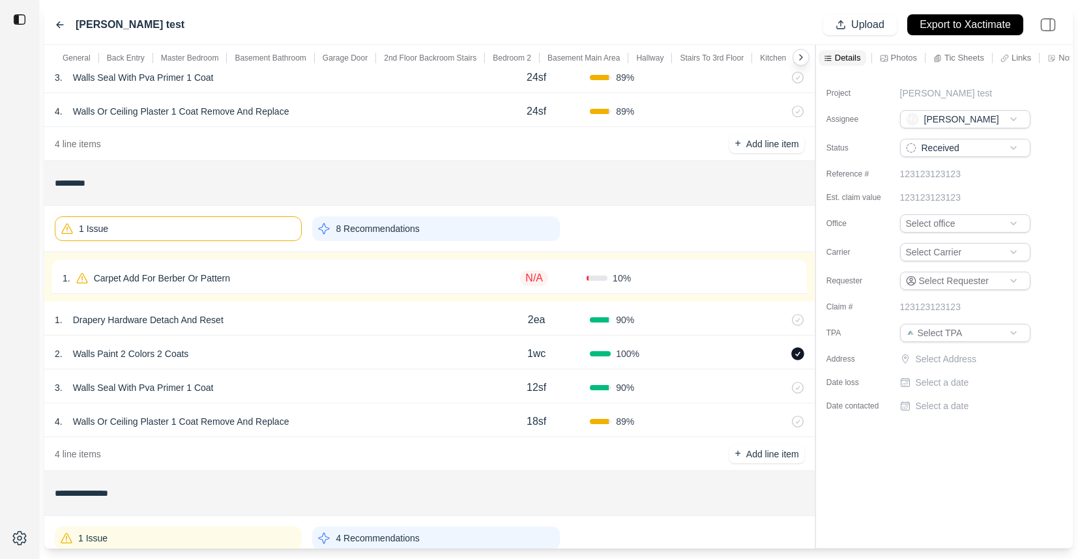
click at [293, 276] on div "1 . Carpet Add For Berber Or Pattern" at bounding box center [272, 278] width 419 height 18
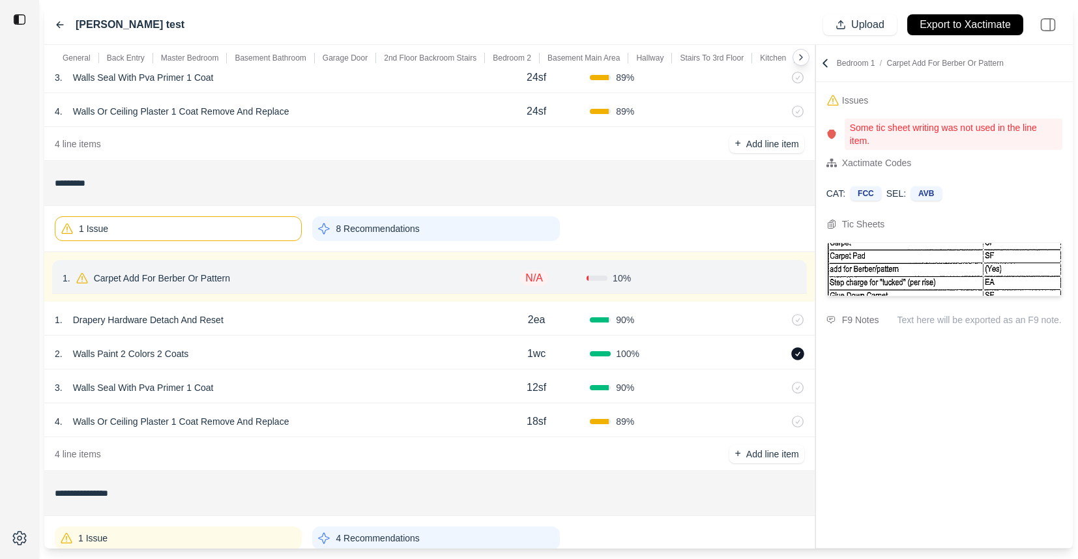
click at [230, 231] on div "1 Issue" at bounding box center [178, 228] width 247 height 25
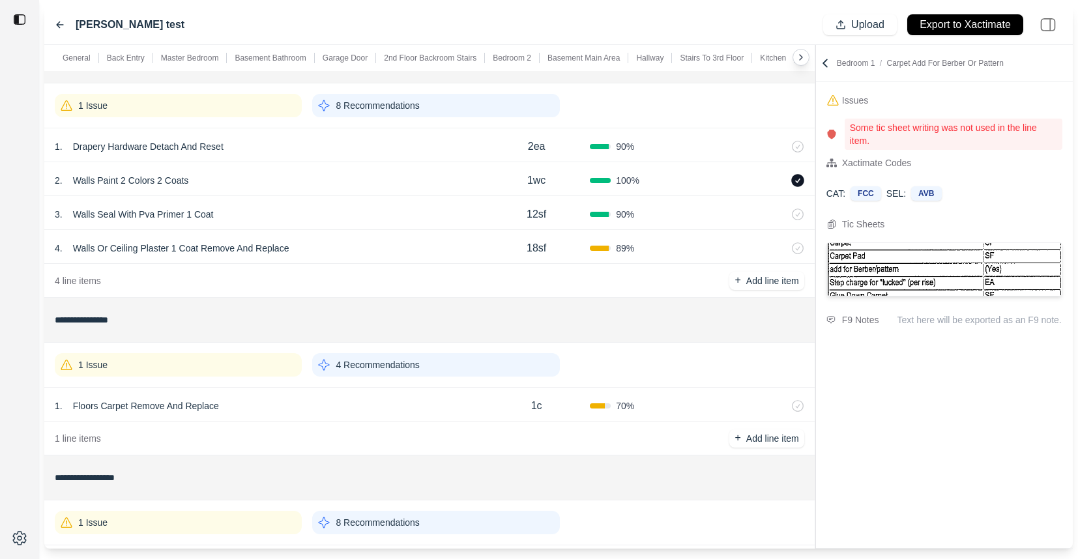
scroll to position [4413, 0]
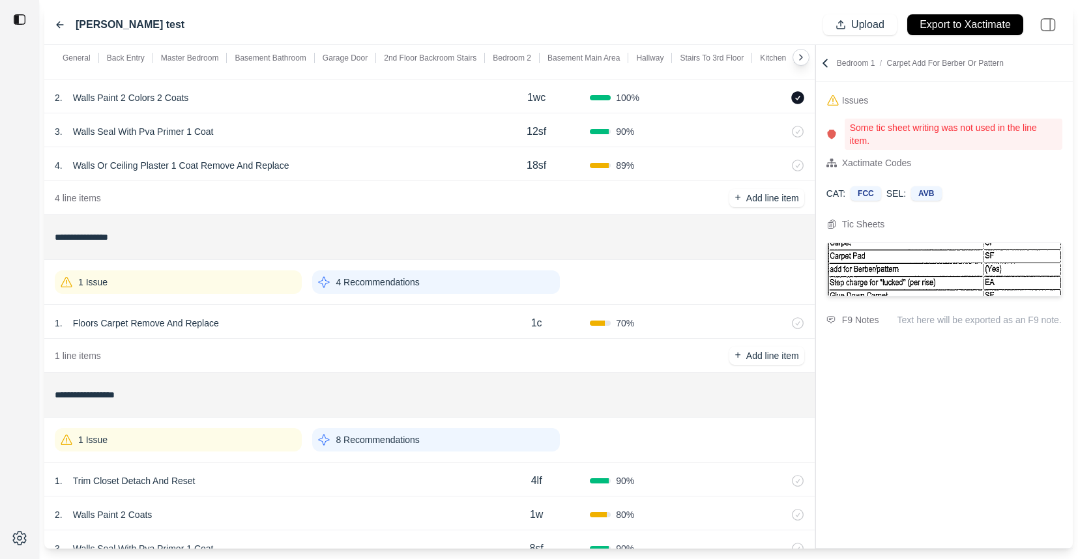
click at [243, 265] on div "1 Issue 4 Recommendations" at bounding box center [430, 282] width 750 height 34
click at [282, 323] on div "1 . Floors Carpet Remove And Replace" at bounding box center [269, 323] width 428 height 18
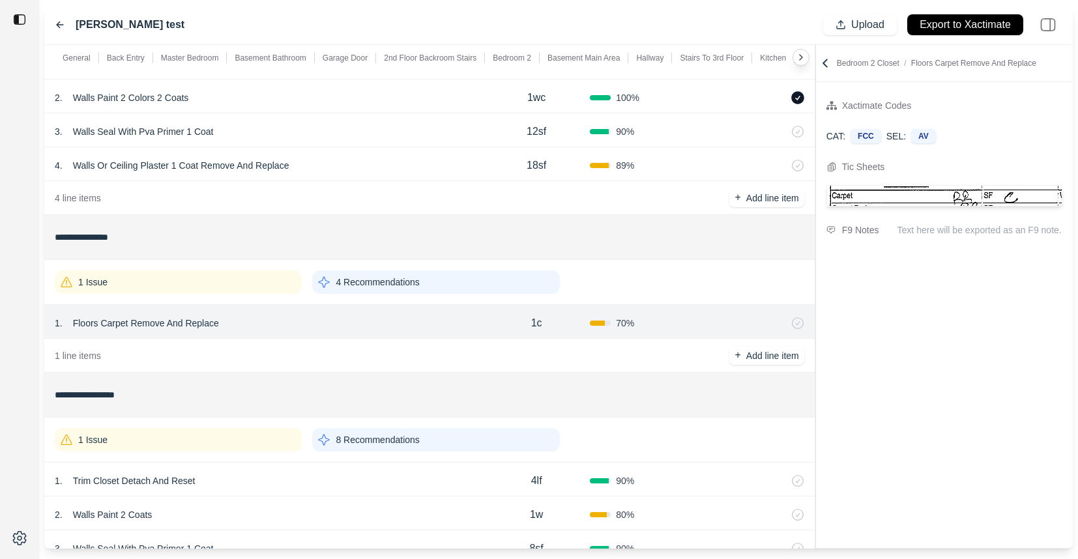
click at [221, 283] on div "1 Issue" at bounding box center [178, 282] width 247 height 23
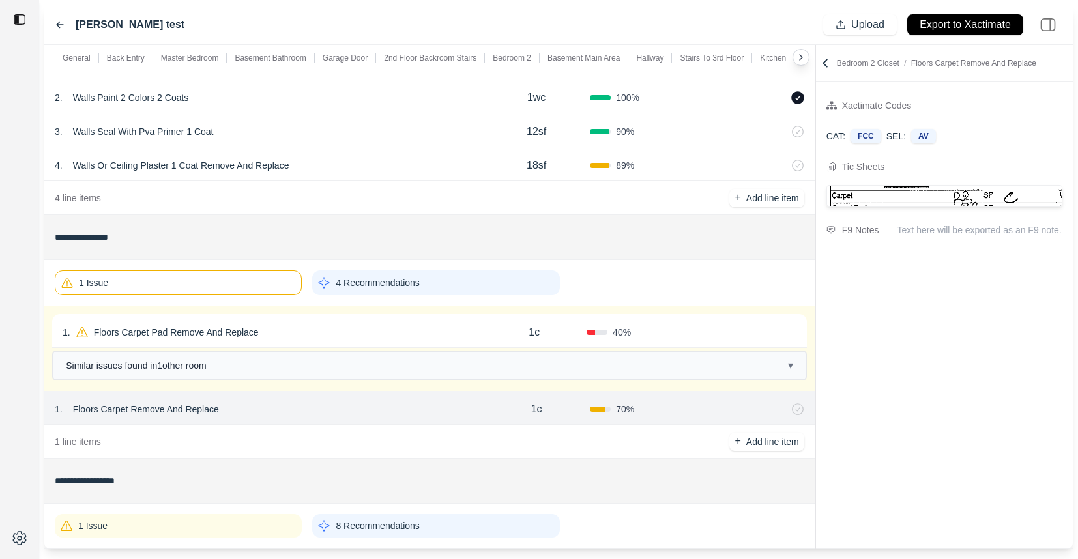
click at [316, 329] on div "1 . Floors Carpet Pad Remove And Replace" at bounding box center [272, 332] width 419 height 18
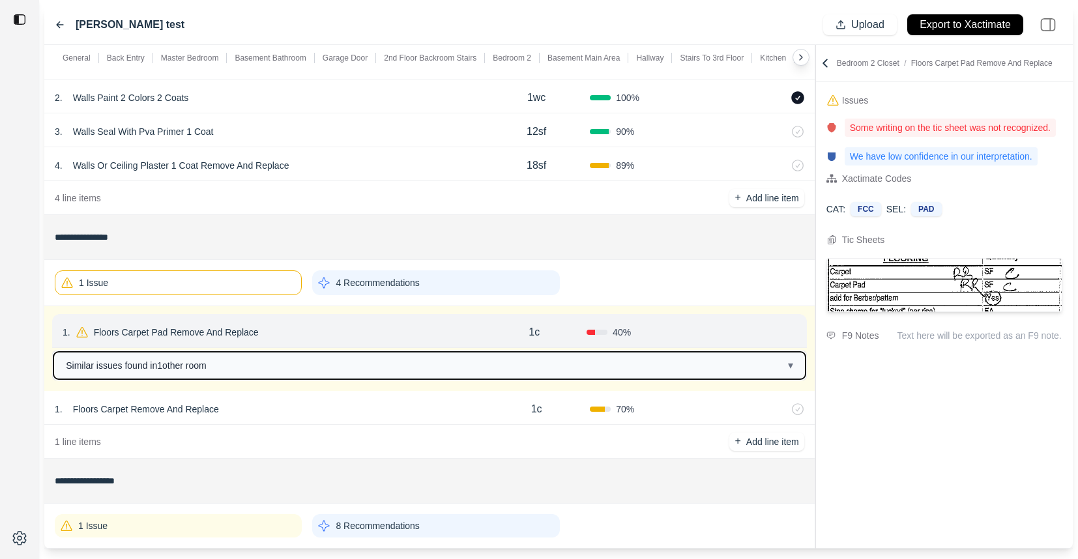
click at [283, 370] on button "Similar issues found in 1 other room ▾" at bounding box center [429, 365] width 752 height 27
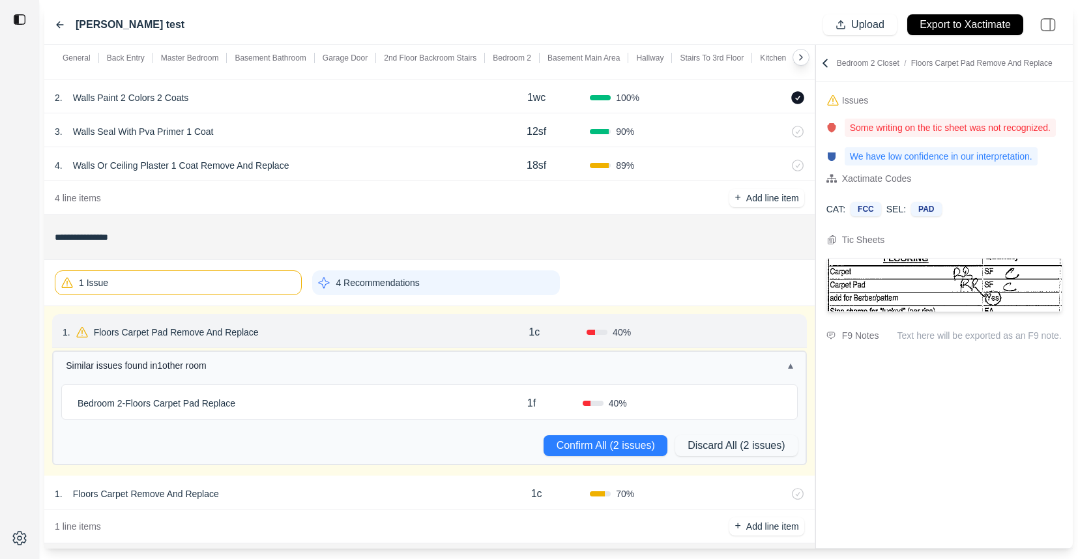
click at [294, 407] on div "Bedroom 2 - Floors Carpet Pad Replace" at bounding box center [276, 403] width 408 height 18
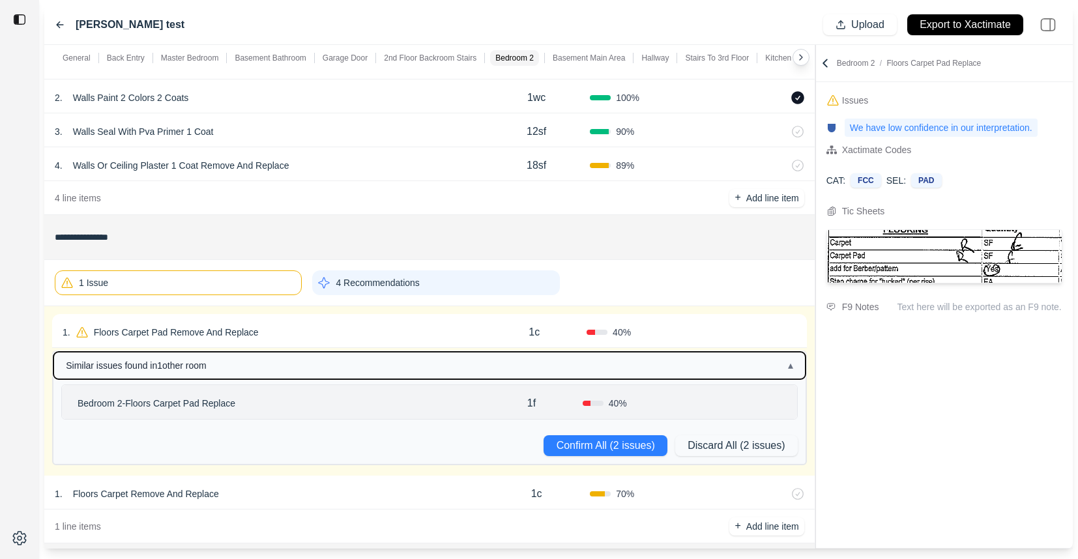
click at [297, 364] on button "Similar issues found in 1 other room ▴" at bounding box center [429, 365] width 752 height 27
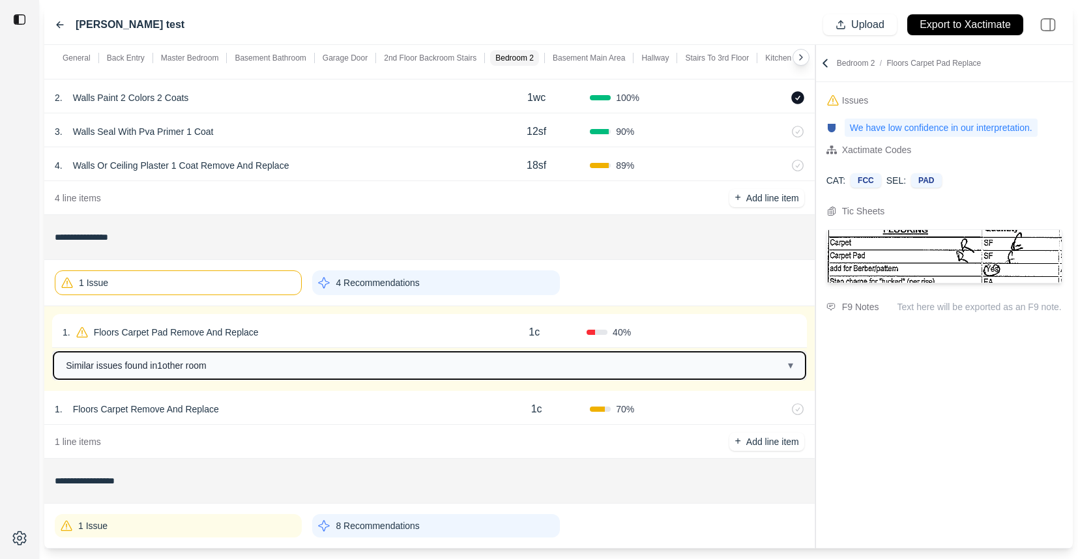
click at [296, 364] on button "Similar issues found in 1 other room ▾" at bounding box center [429, 365] width 752 height 27
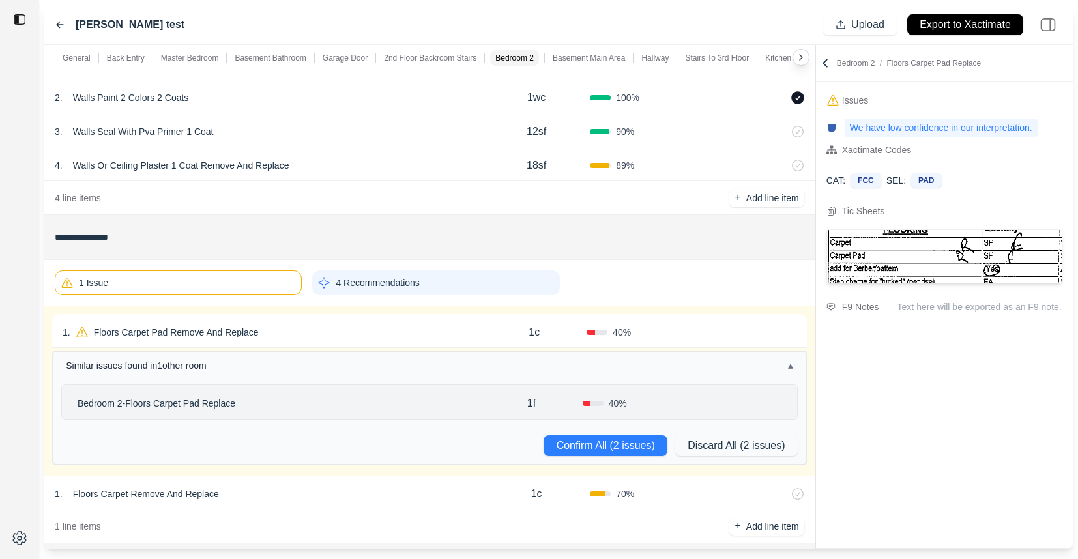
click at [304, 398] on div "Bedroom 2 - Floors Carpet Pad Replace" at bounding box center [276, 403] width 408 height 18
click at [312, 402] on div "Bedroom 2 - Floors Carpet Pad Replace" at bounding box center [276, 403] width 408 height 18
click at [399, 397] on div "Bedroom 2 - Floors Carpet Pad Replace" at bounding box center [276, 403] width 408 height 18
click at [372, 324] on div "1 . Floors Carpet Pad Remove And Replace" at bounding box center [272, 332] width 419 height 18
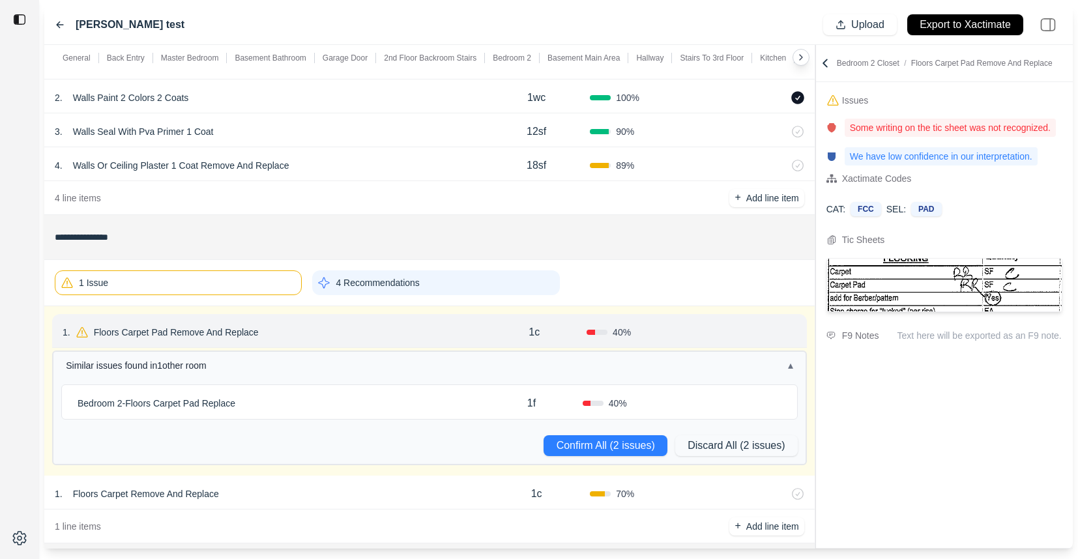
click at [351, 402] on div "Bedroom 2 - Floors Carpet Pad Replace" at bounding box center [276, 403] width 408 height 18
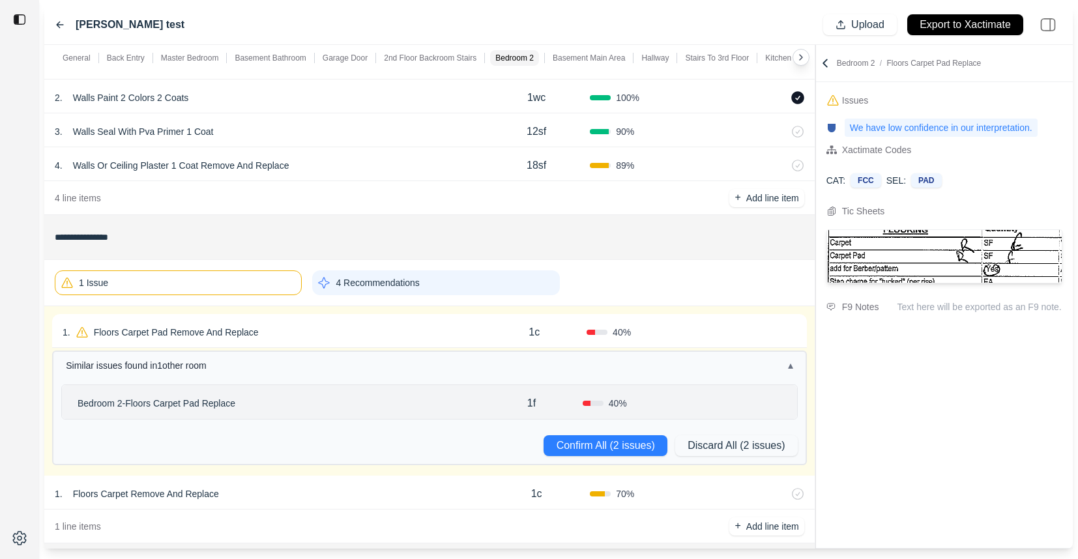
click at [273, 280] on div "1 Issue" at bounding box center [178, 283] width 247 height 25
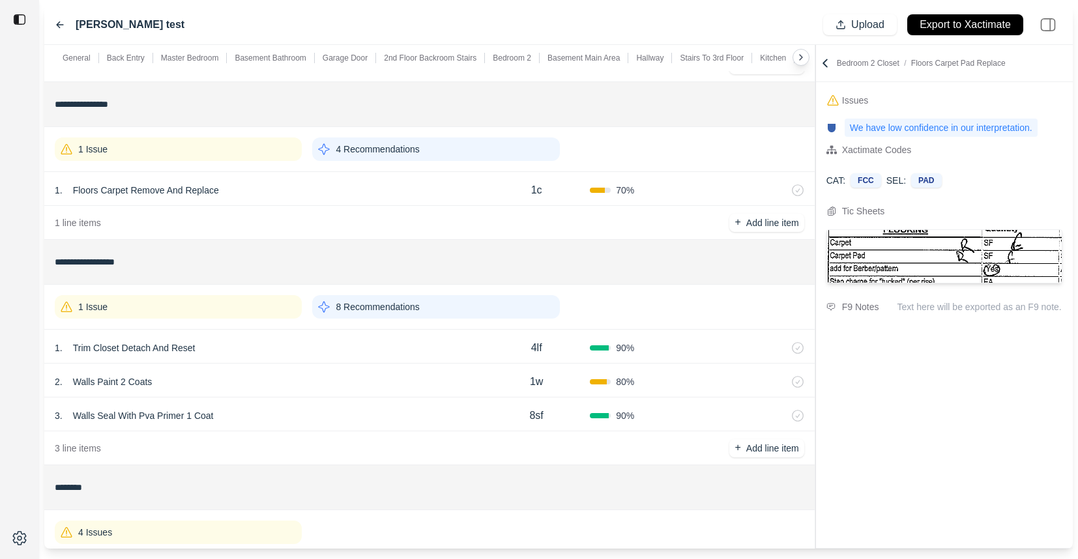
scroll to position [4556, 0]
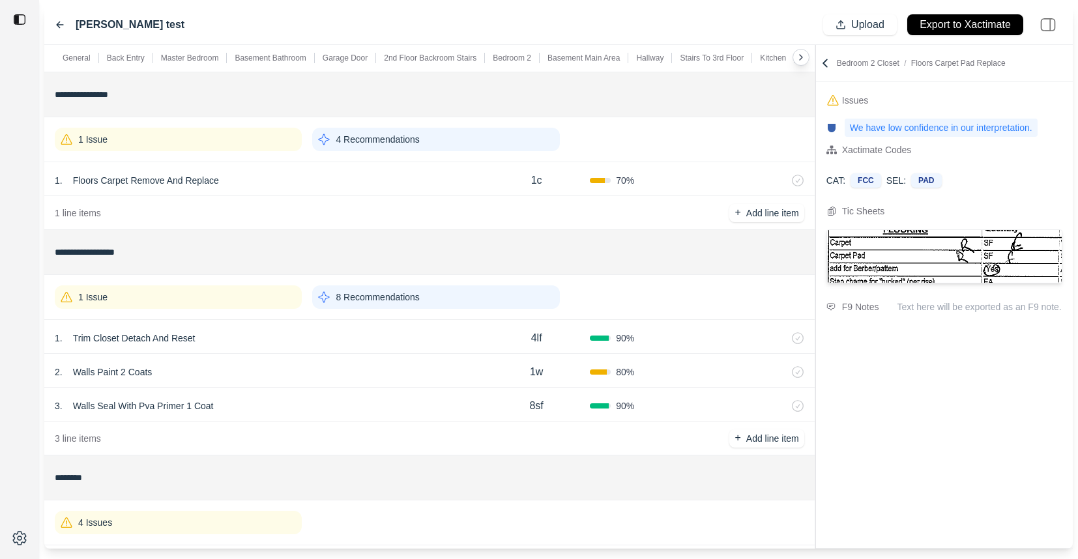
click at [276, 306] on div "1 Issue" at bounding box center [178, 297] width 247 height 23
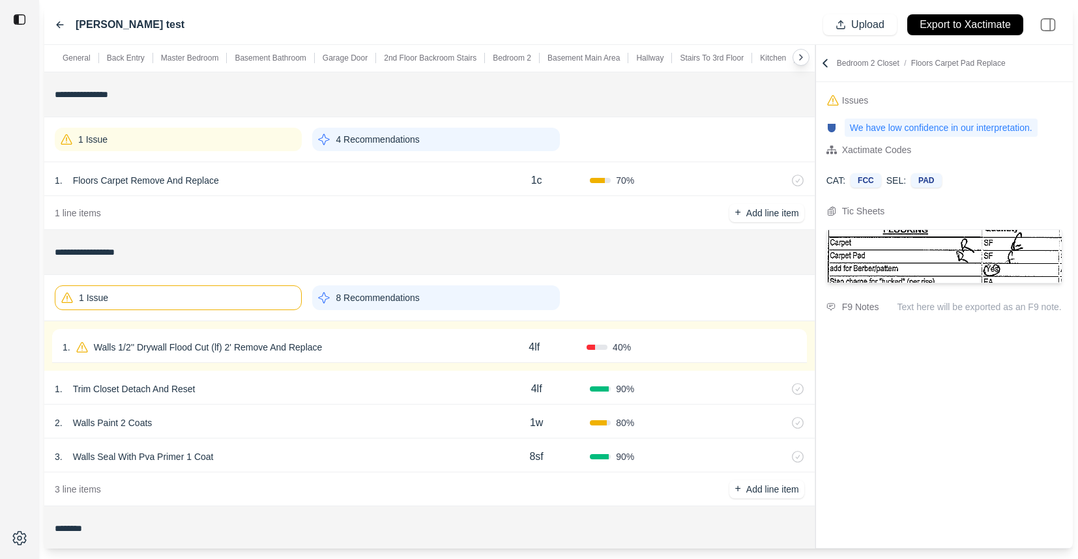
click at [358, 336] on div "1 . Walls 1/2'' Drywall Flood Cut (lf) 2' Remove And Replace 4lf 40 % Confirm" at bounding box center [429, 346] width 755 height 34
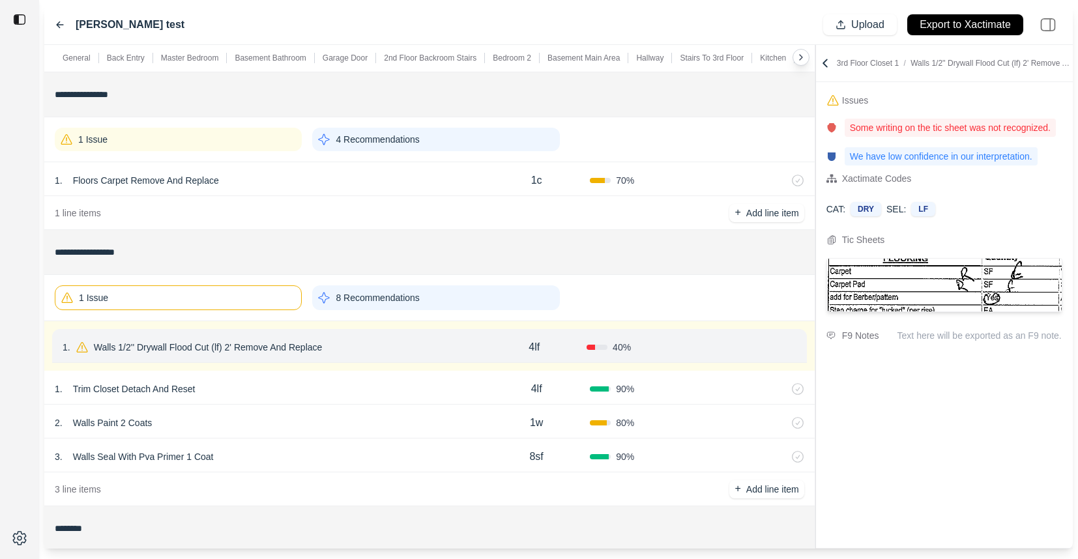
click at [274, 297] on div "1 Issue" at bounding box center [178, 298] width 247 height 25
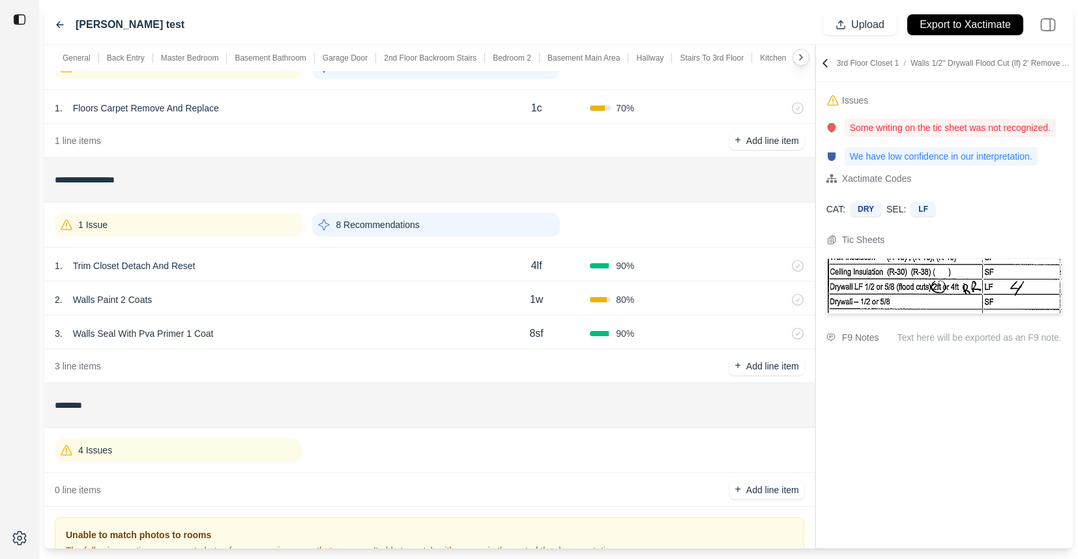
scroll to position [4868, 0]
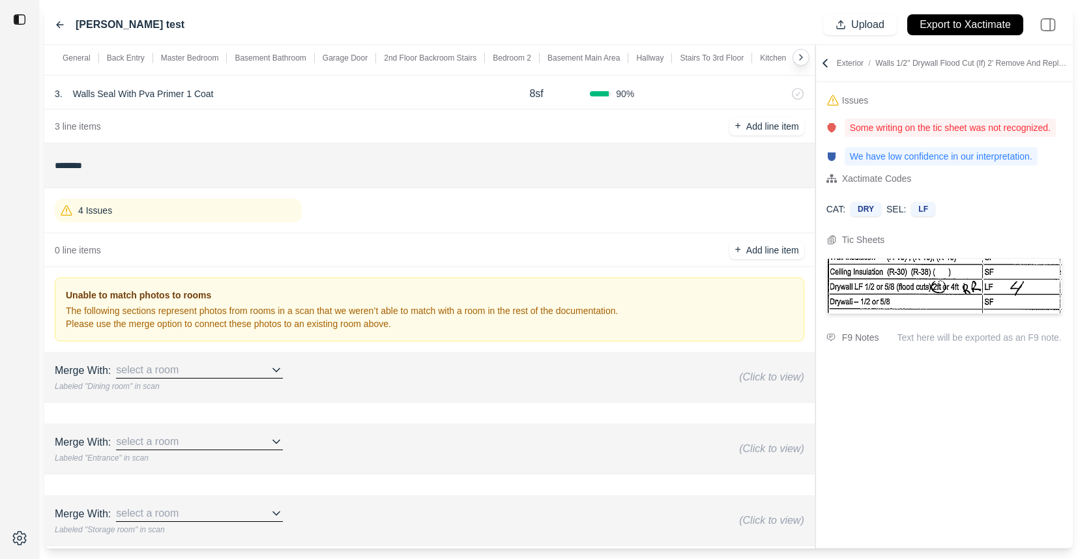
click at [249, 211] on div "4 Issues" at bounding box center [178, 210] width 247 height 23
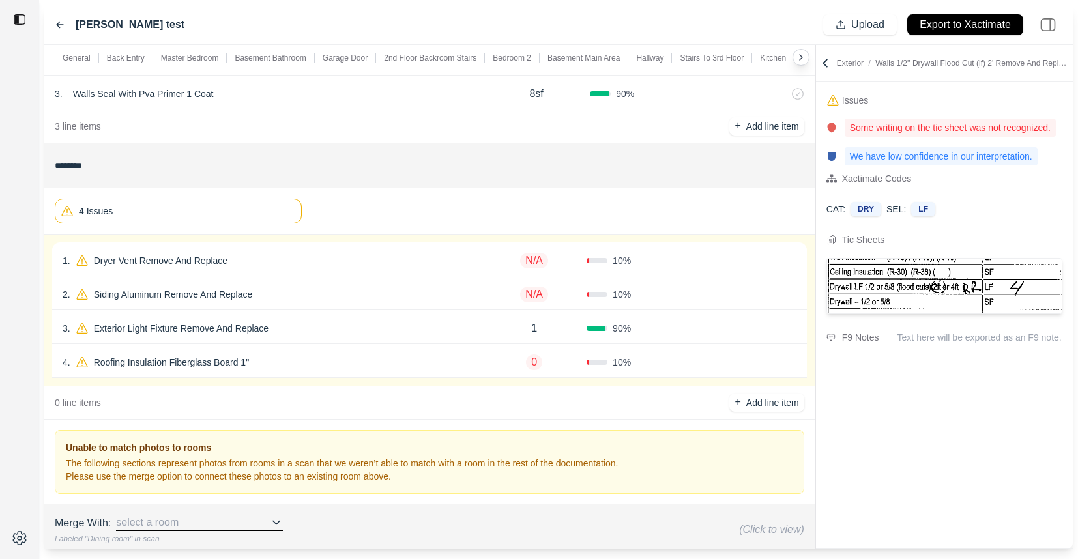
click at [327, 258] on div "1 . Dryer Vent Remove And Replace" at bounding box center [272, 261] width 419 height 18
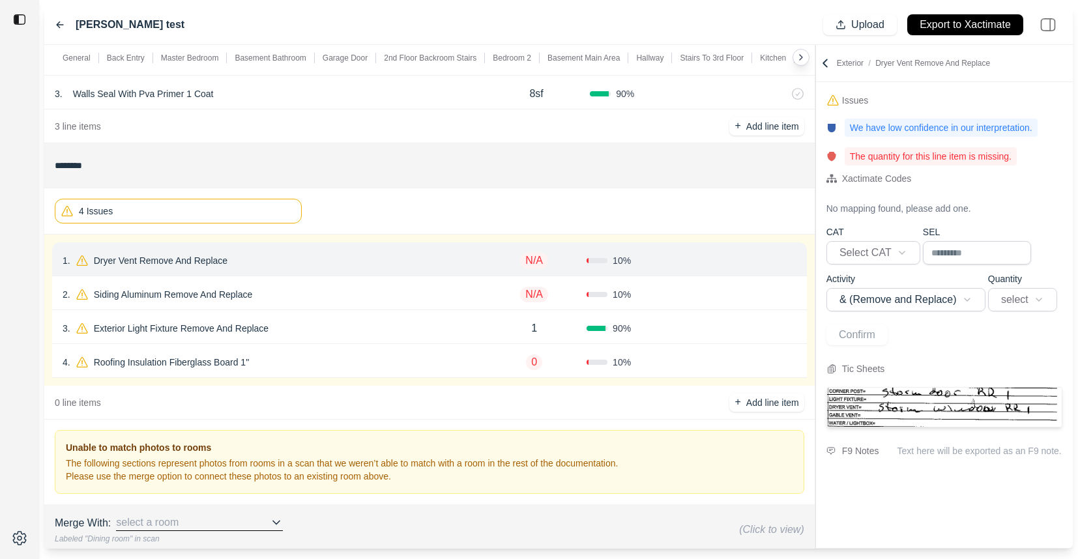
click at [329, 299] on div "2 . Siding Aluminum Remove And Replace" at bounding box center [272, 295] width 419 height 18
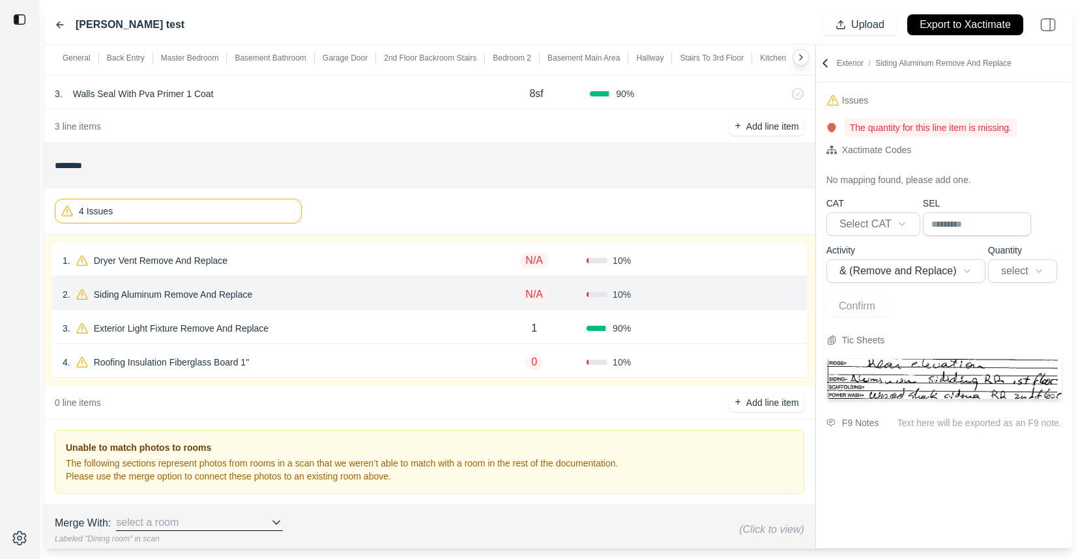
click at [341, 327] on div "3 . Exterior Light Fixture Remove And Replace" at bounding box center [272, 328] width 419 height 18
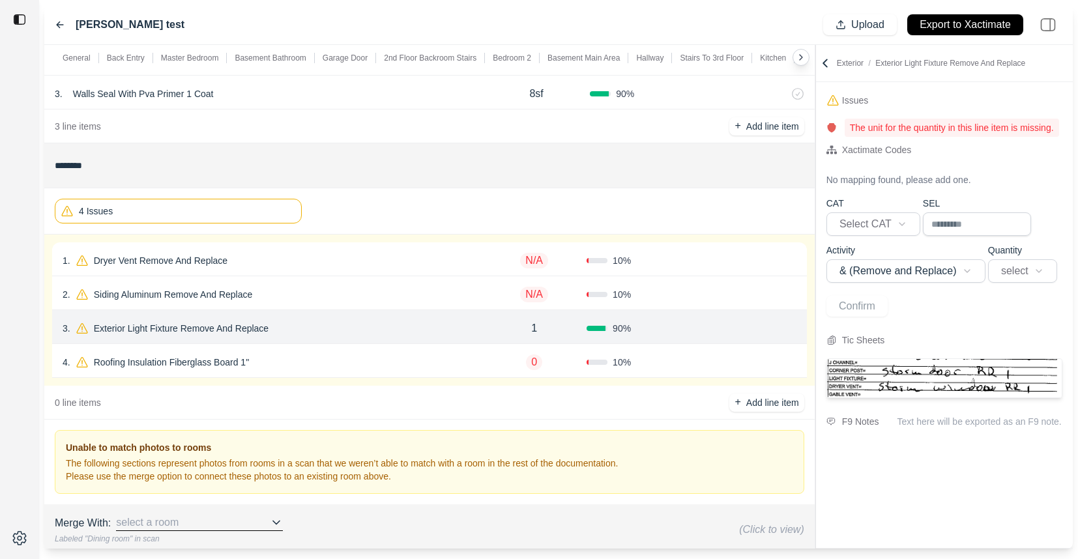
click at [332, 297] on div "2 . Siding Aluminum Remove And Replace" at bounding box center [272, 295] width 419 height 18
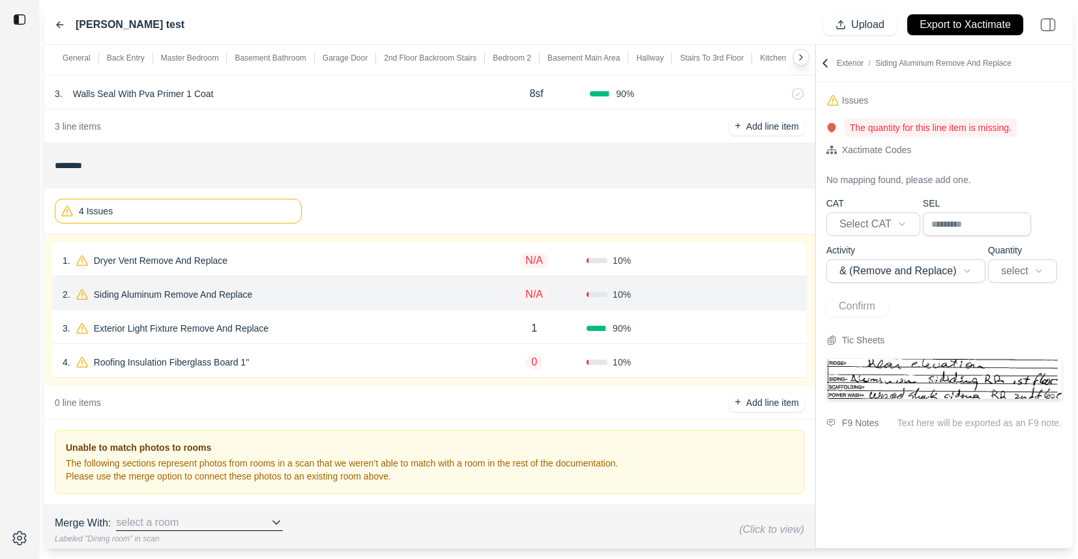
click at [325, 247] on div "1 . Dryer Vent Remove And Replace N/A 10 % Confirm" at bounding box center [429, 260] width 755 height 34
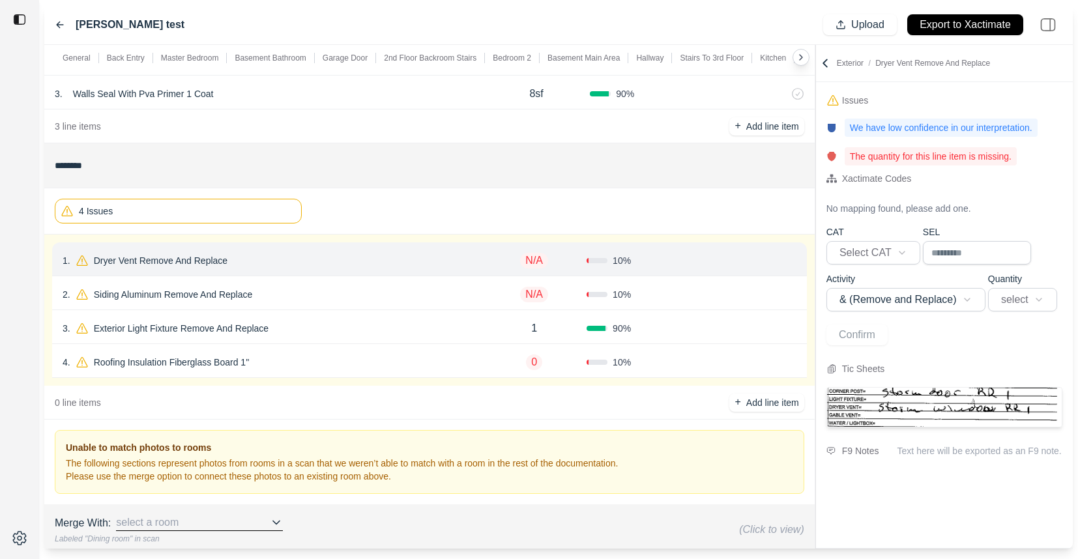
click at [243, 211] on div "4 Issues" at bounding box center [178, 211] width 247 height 25
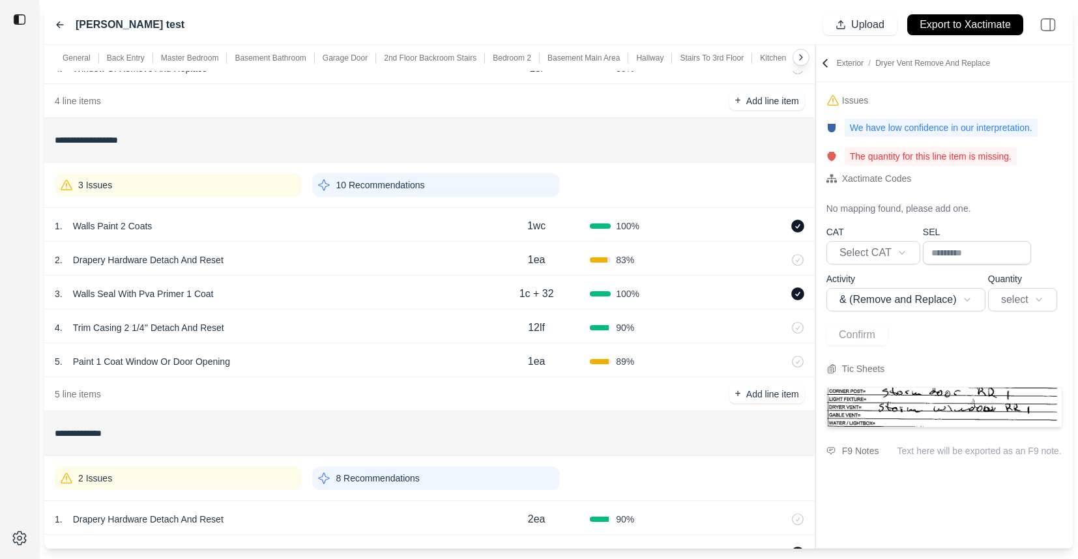
scroll to position [2318, 0]
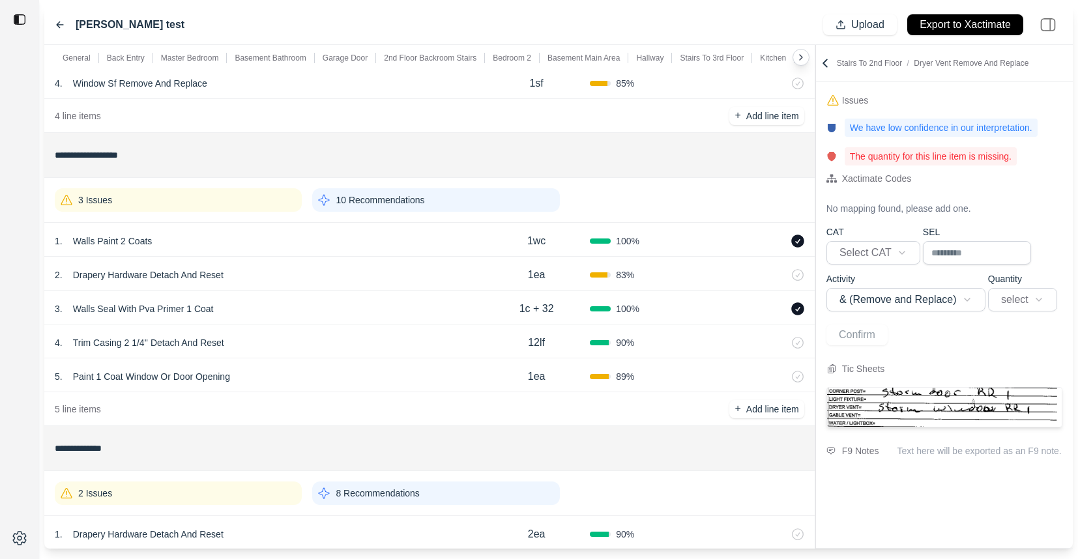
click at [233, 204] on div "3 Issues" at bounding box center [178, 199] width 247 height 23
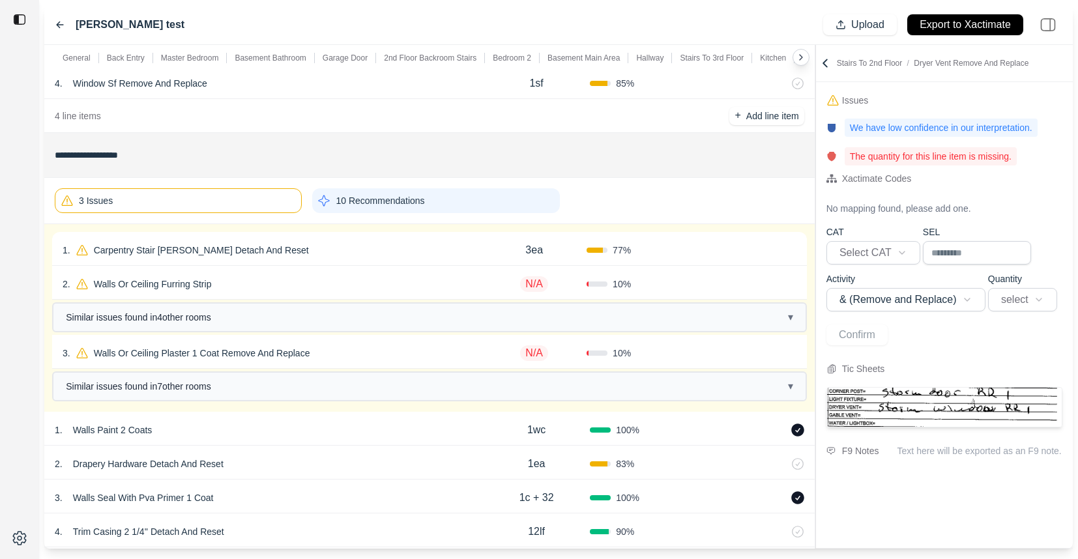
click at [248, 288] on div "2 . Walls Or Ceiling Furring Strip" at bounding box center [272, 284] width 419 height 18
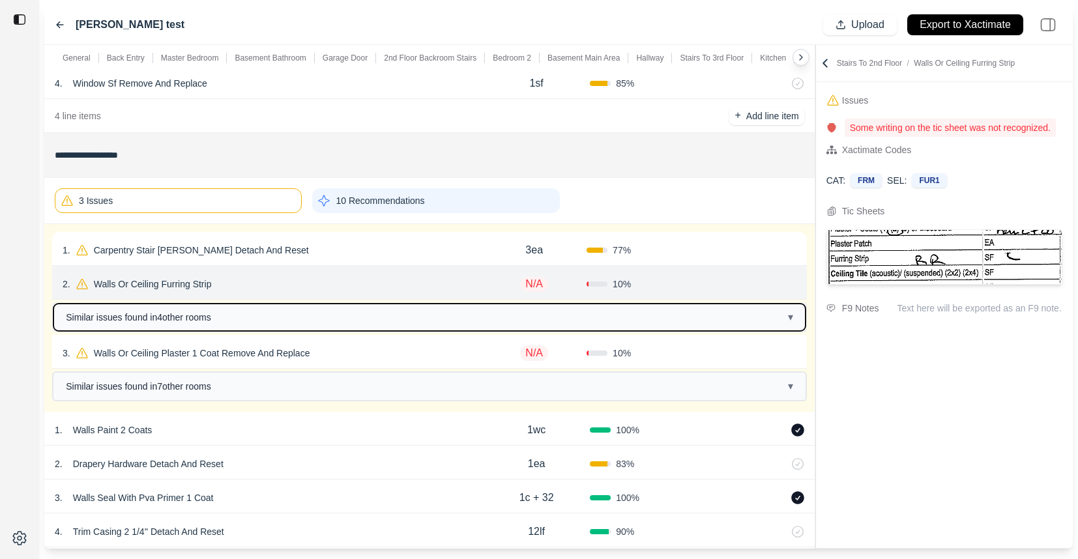
click at [272, 312] on button "Similar issues found in 4 other room s ▾" at bounding box center [429, 317] width 752 height 27
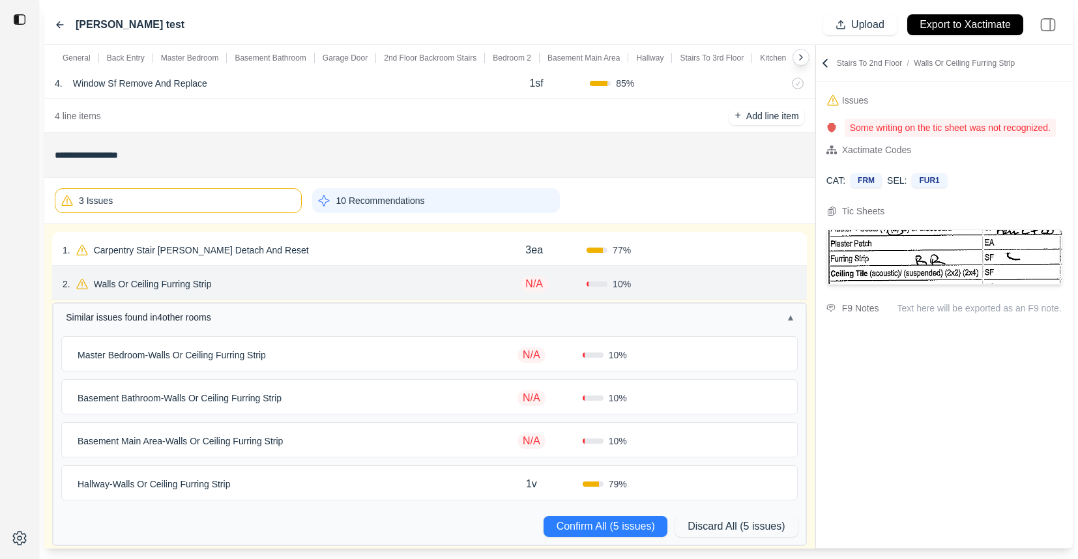
click at [323, 350] on div "Master Bedroom - Walls Or Ceiling Furring Strip" at bounding box center [276, 355] width 408 height 18
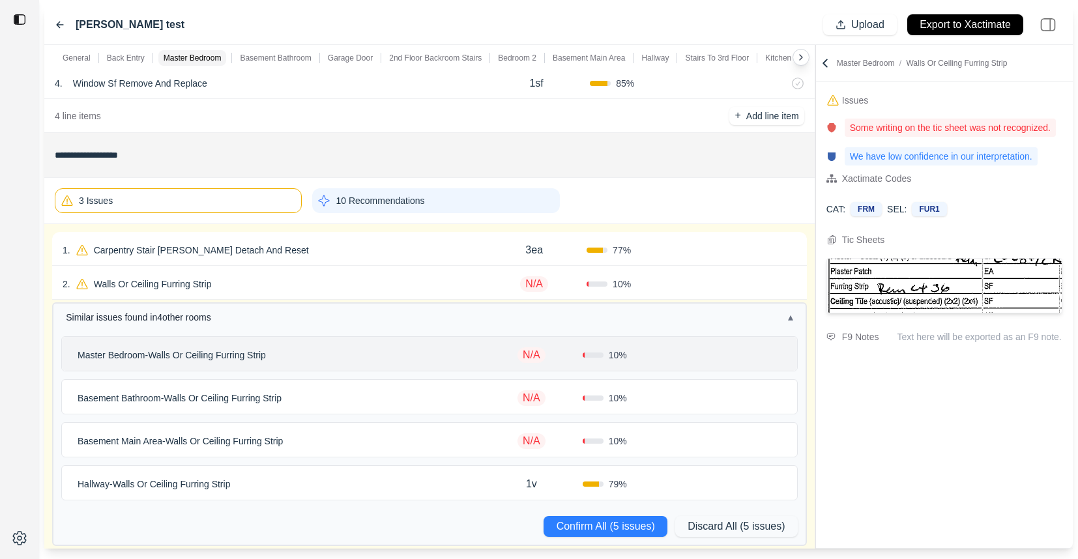
click at [370, 391] on div "Basement Bathroom - Walls Or Ceiling Furring Strip" at bounding box center [276, 398] width 408 height 18
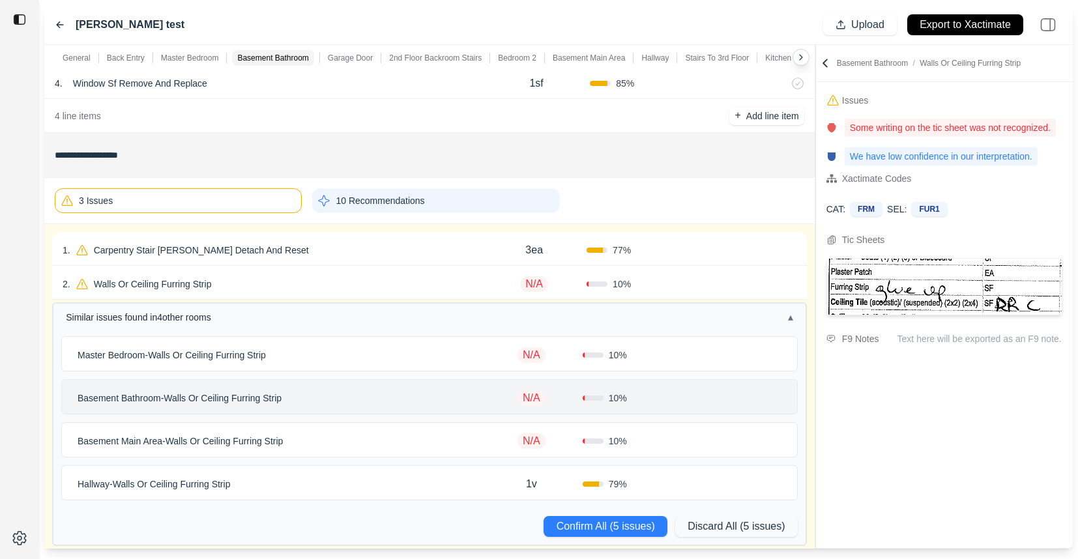
click at [371, 428] on div "Basement Main Area - Walls Or Ceiling Furring Strip N/A 10 %" at bounding box center [429, 440] width 735 height 34
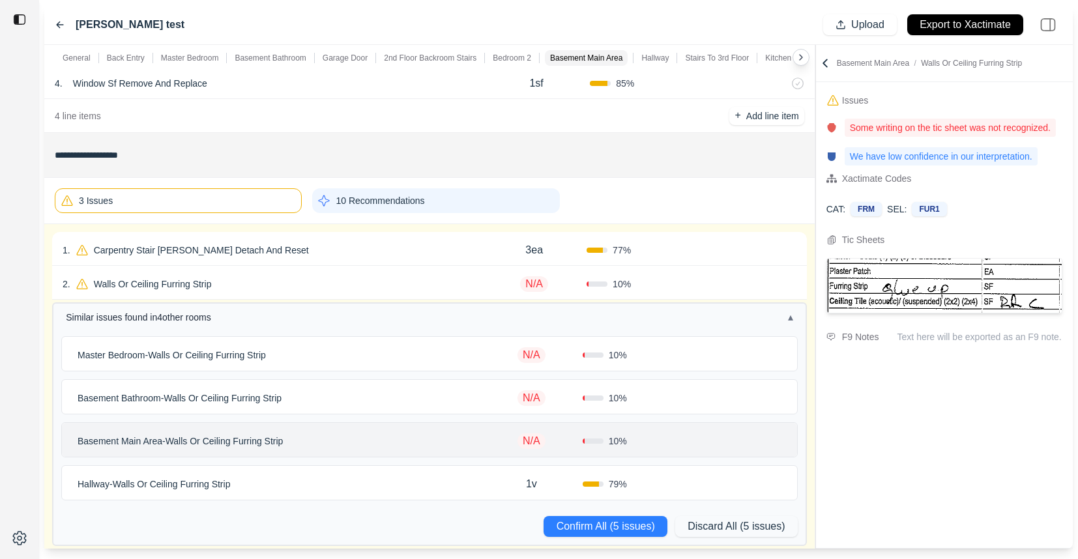
click at [374, 482] on div "Hallway - Walls Or Ceiling Furring Strip" at bounding box center [276, 484] width 408 height 18
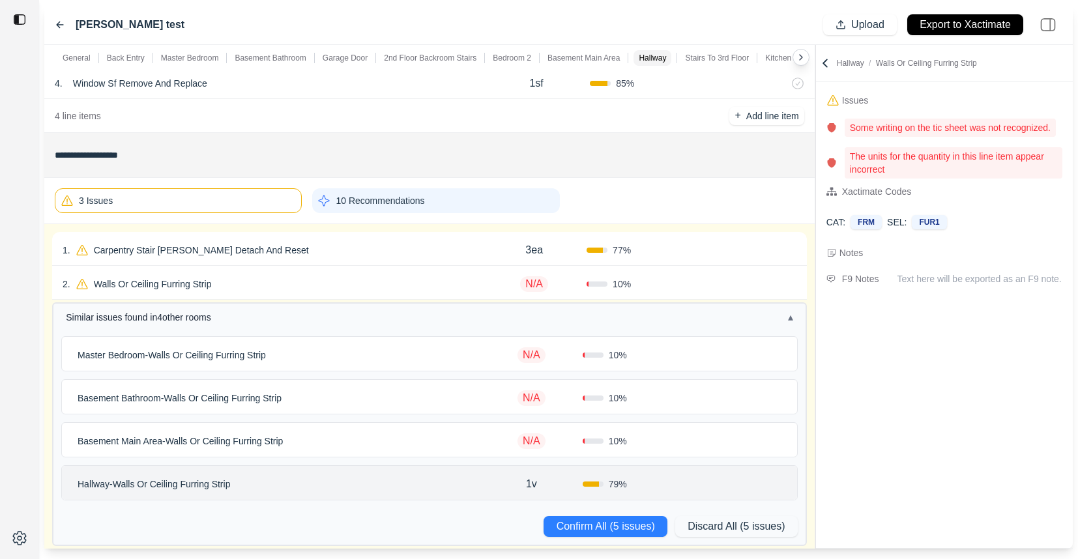
click at [360, 441] on div "Basement Main Area - Walls Or Ceiling Furring Strip" at bounding box center [276, 441] width 408 height 18
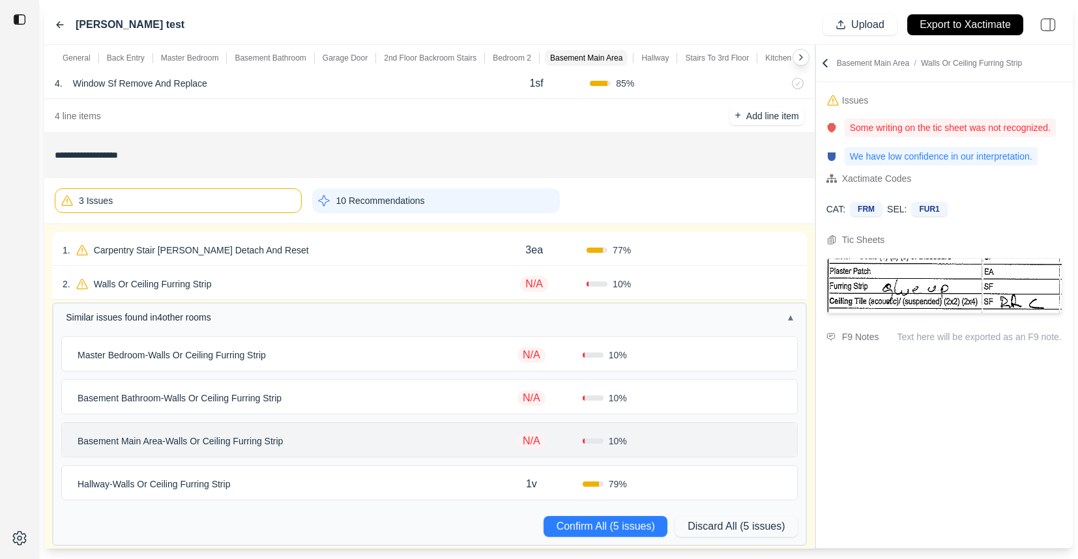
click at [366, 396] on div "Basement Bathroom - Walls Or Ceiling Furring Strip" at bounding box center [276, 398] width 408 height 18
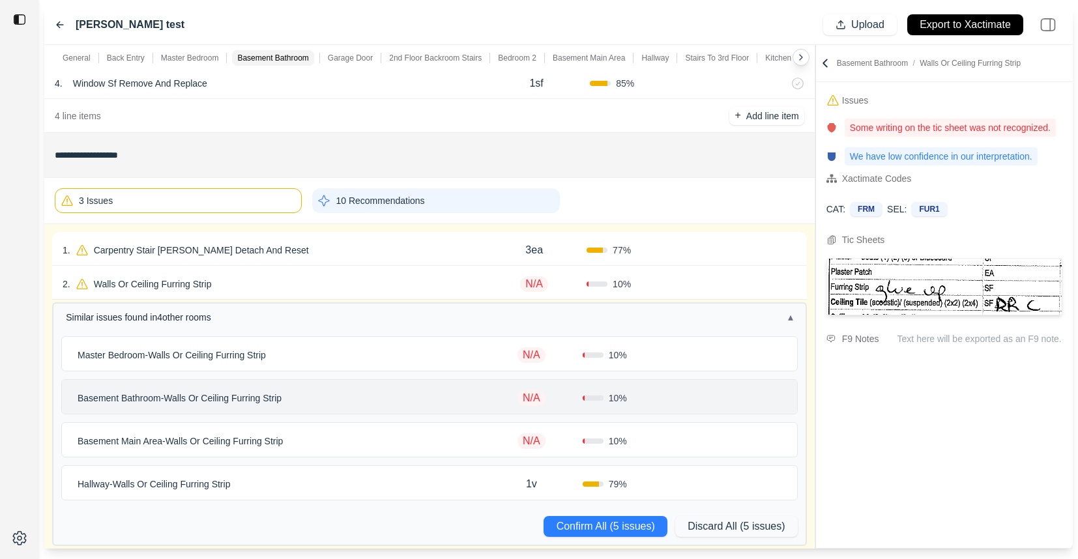
click at [373, 362] on div "Master Bedroom - Walls Or Ceiling Furring Strip" at bounding box center [276, 355] width 408 height 18
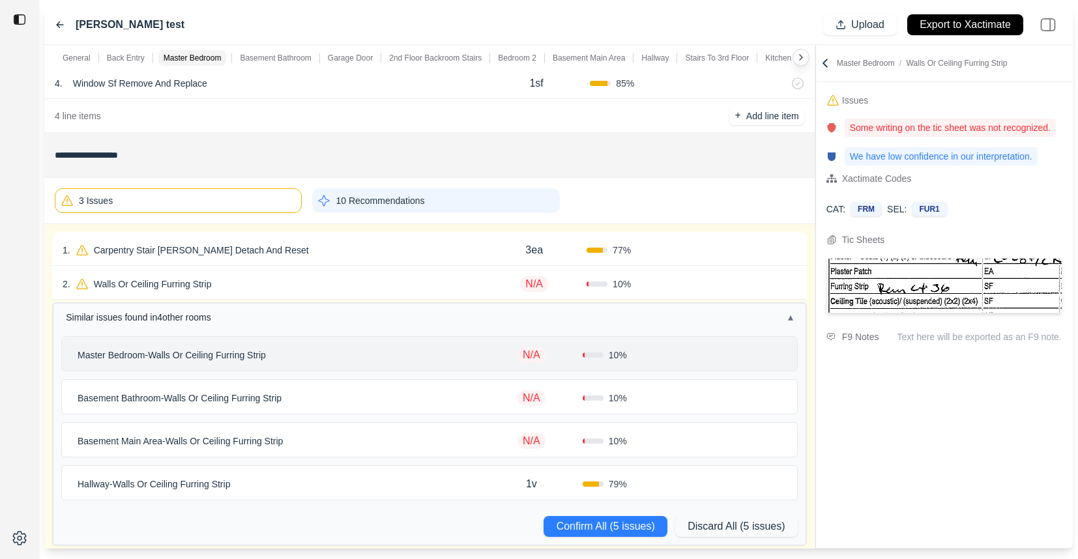
click at [368, 474] on div "Hallway - Walls Or Ceiling Furring Strip 1v 79 %" at bounding box center [429, 483] width 735 height 34
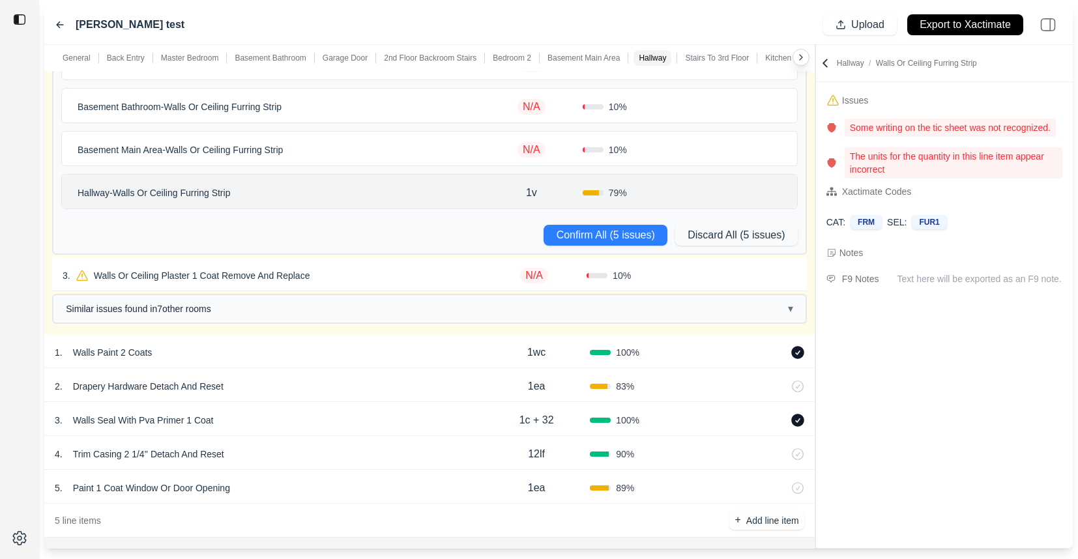
scroll to position [2637, 0]
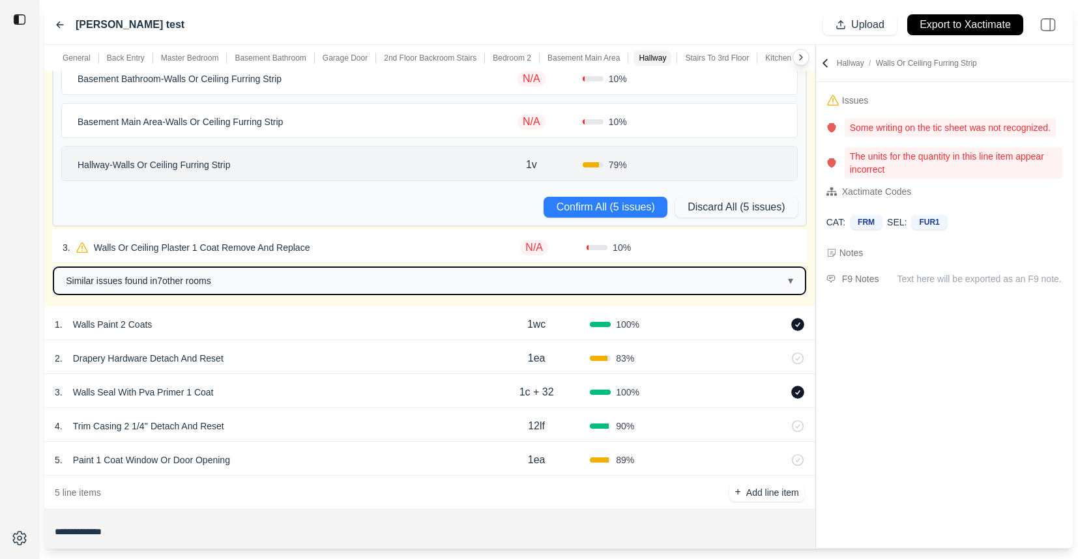
click at [322, 286] on button "Similar issues found in 7 other room s ▾" at bounding box center [429, 280] width 752 height 27
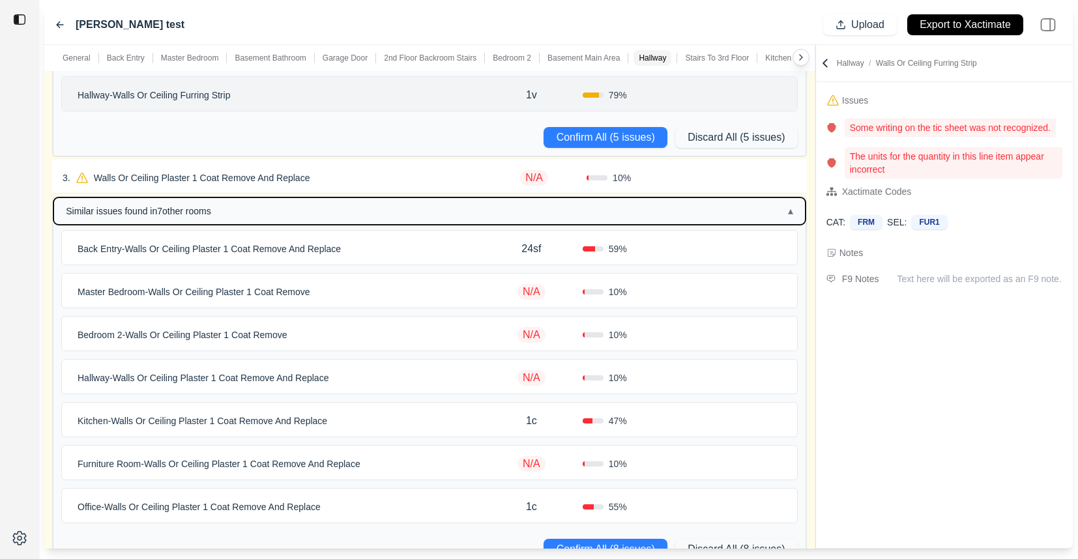
scroll to position [2713, 0]
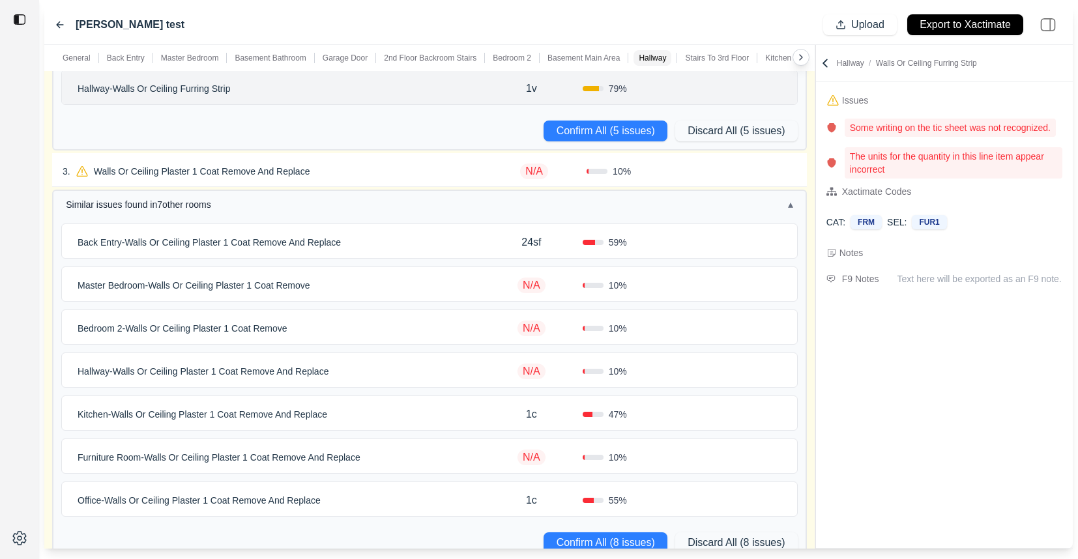
click at [419, 341] on div "Bedroom 2 - Walls Or Ceiling Plaster 1 Coat Remove N/A 10 %" at bounding box center [429, 327] width 735 height 34
select select "*"
